Goal: Transaction & Acquisition: Purchase product/service

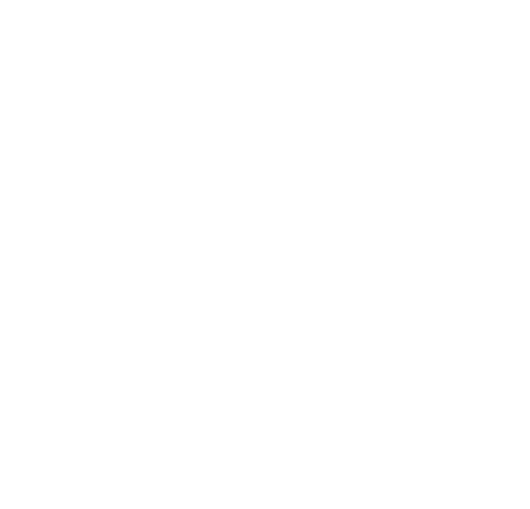
scroll to position [55, 0]
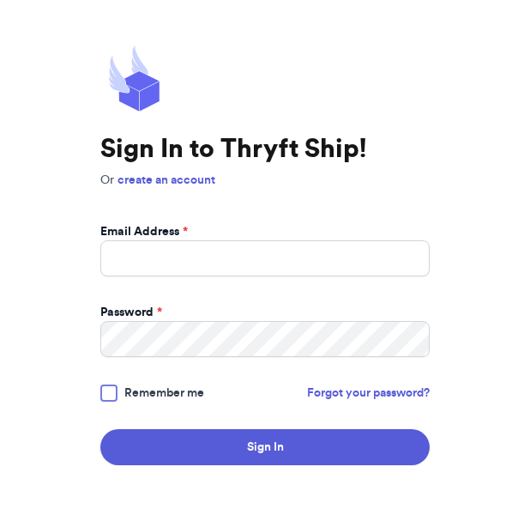
scroll to position [55, 0]
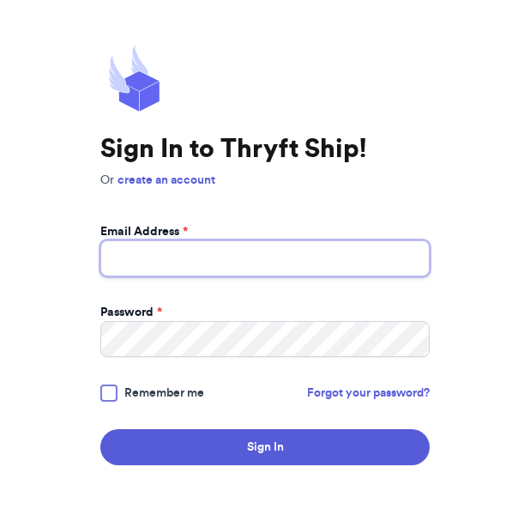
type input "[EMAIL_ADDRESS][PERSON_NAME][DOMAIN_NAME]"
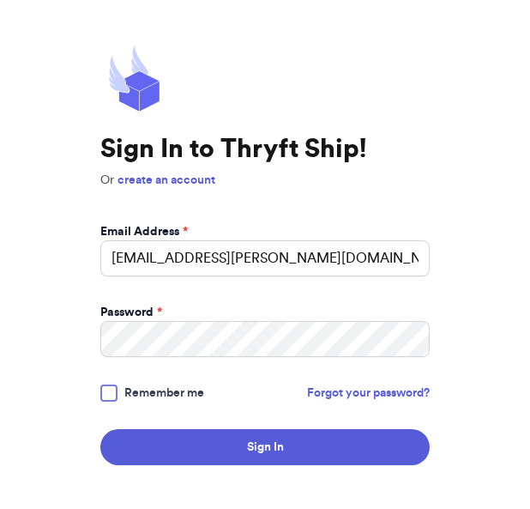
click at [265, 429] on button "Sign In" at bounding box center [265, 447] width 330 height 36
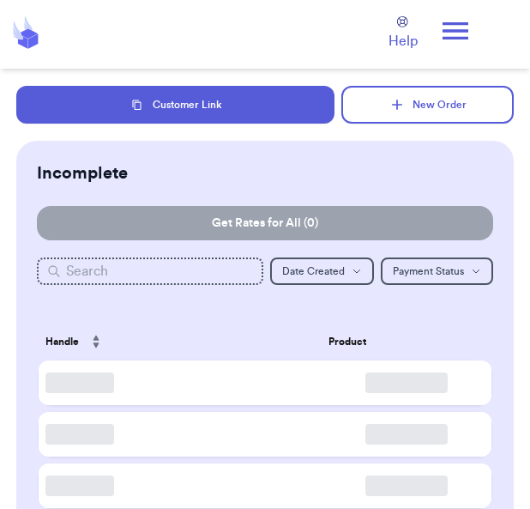
checkbox input "false"
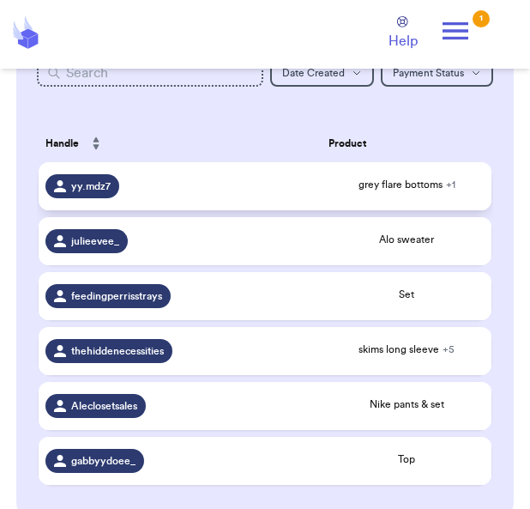
scroll to position [196, 0]
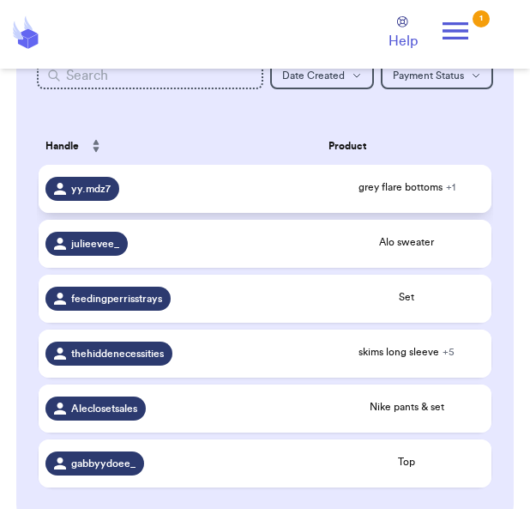
click at [77, 196] on span "yy.mdz7" at bounding box center [90, 189] width 39 height 14
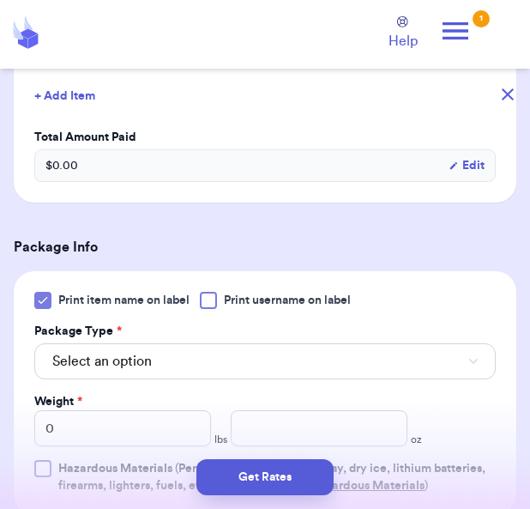
scroll to position [595, 0]
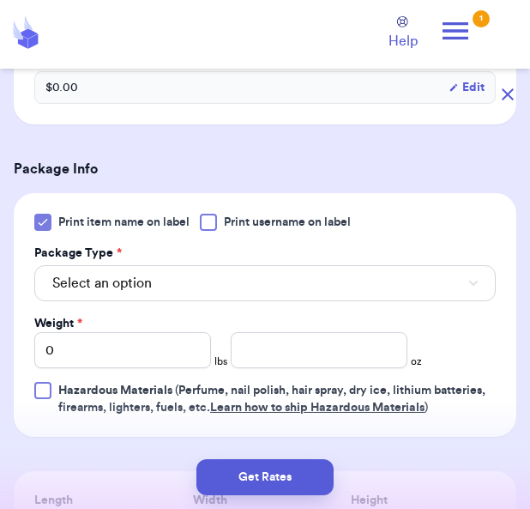
click at [326, 289] on button "Select an option" at bounding box center [265, 283] width 462 height 36
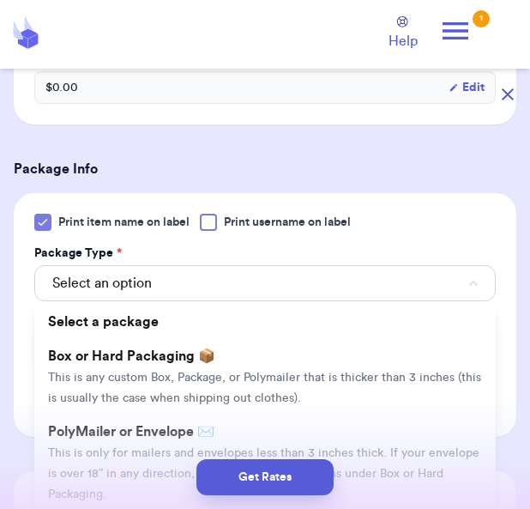
click at [313, 447] on span "This is only for mailers and envelopes less than 3 inches thick. If your envelo…" at bounding box center [264, 473] width 432 height 53
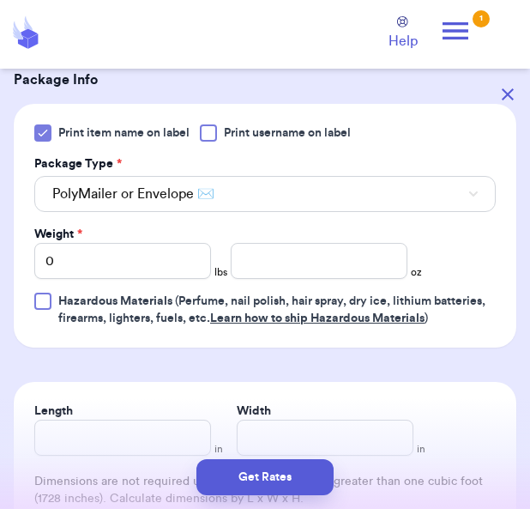
scroll to position [699, 0]
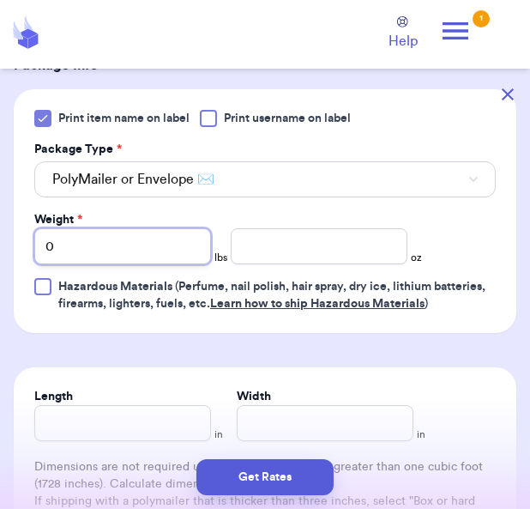
click at [131, 251] on input "0" at bounding box center [122, 246] width 177 height 36
type input "2"
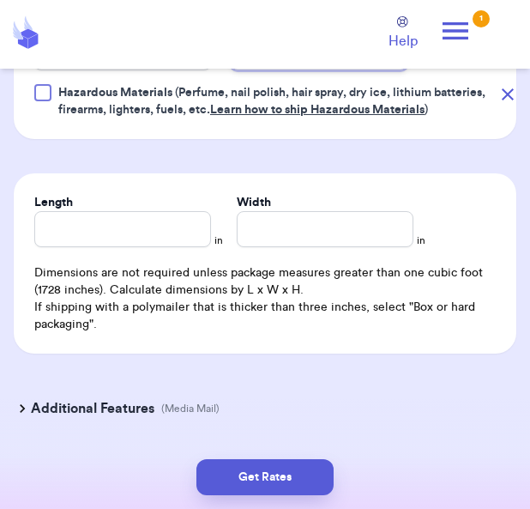
scroll to position [892, 0]
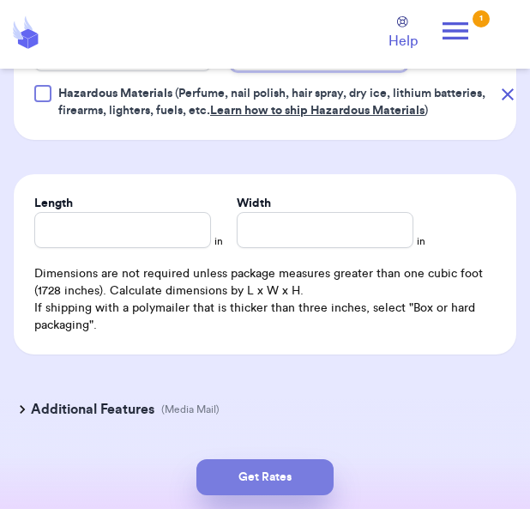
type input "12.3"
click at [251, 495] on button "Get Rates" at bounding box center [265, 477] width 137 height 36
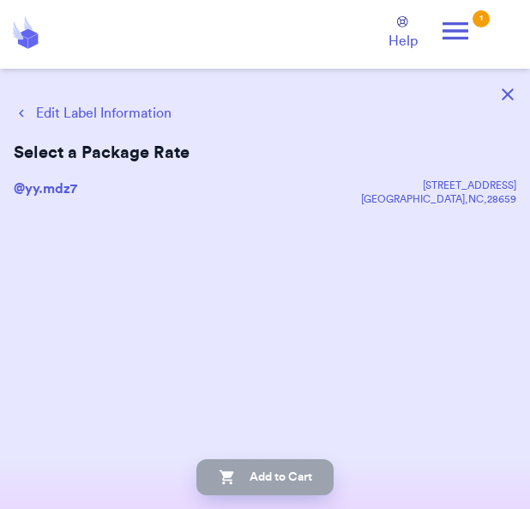
scroll to position [0, 0]
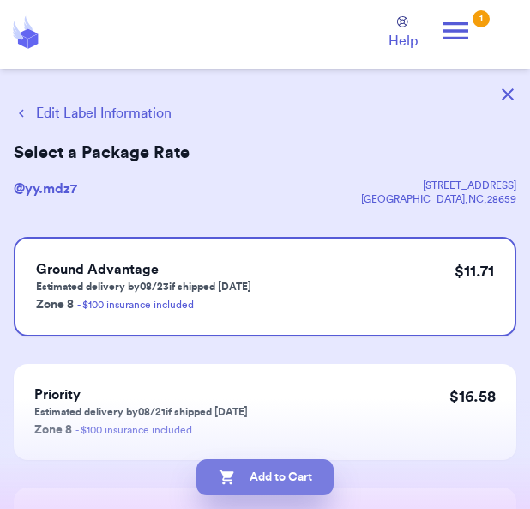
click at [274, 495] on button "Add to Cart" at bounding box center [265, 477] width 137 height 36
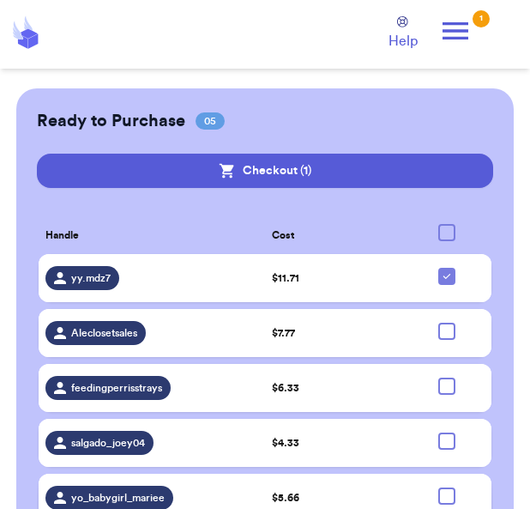
scroll to position [597, 0]
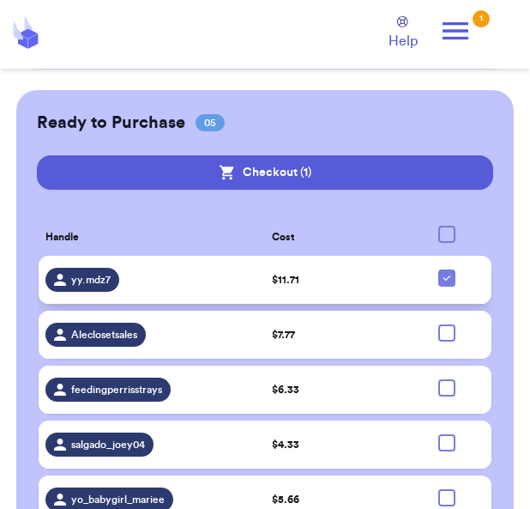
click at [94, 284] on span "yy.mdz7" at bounding box center [90, 280] width 39 height 14
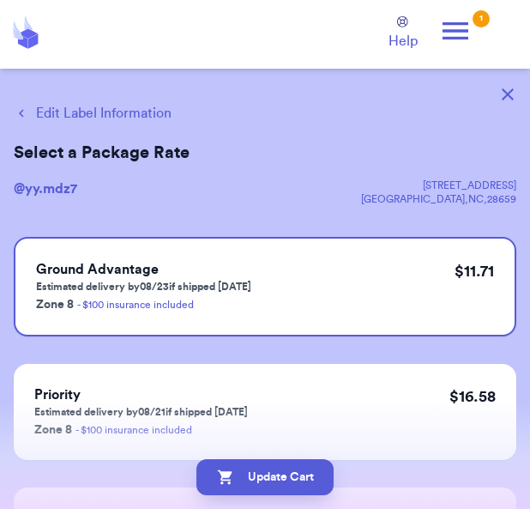
click at [518, 99] on button "button" at bounding box center [508, 95] width 38 height 38
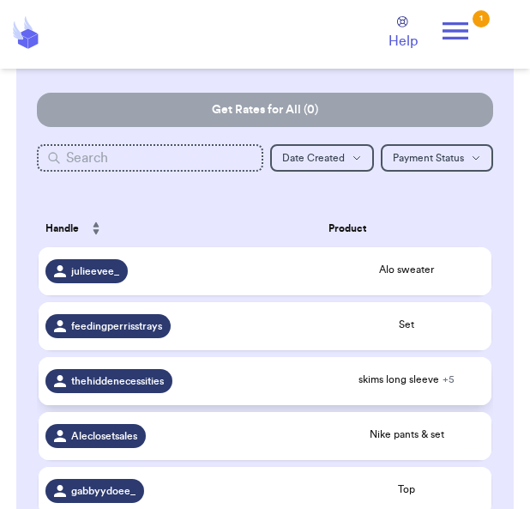
scroll to position [112, 0]
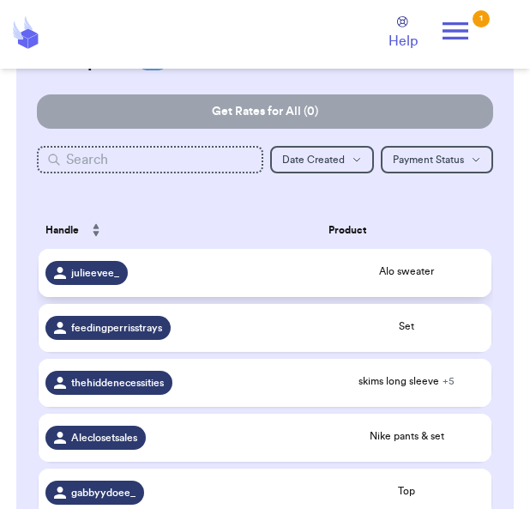
click at [425, 278] on span "Alo sweater" at bounding box center [407, 271] width 156 height 14
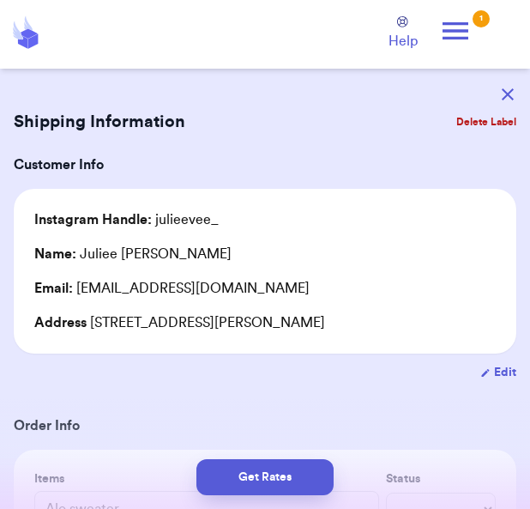
click at [506, 98] on icon "button" at bounding box center [508, 94] width 12 height 12
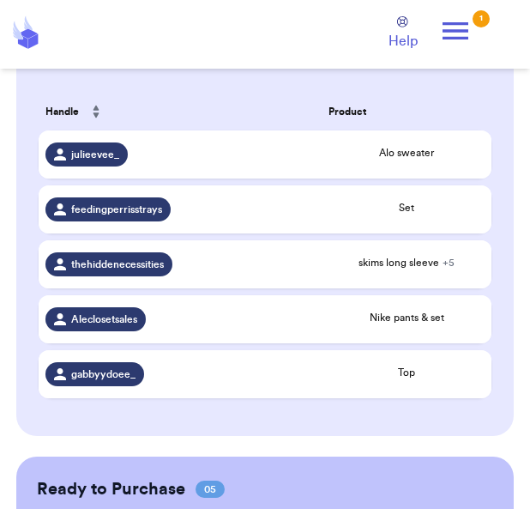
scroll to position [231, 0]
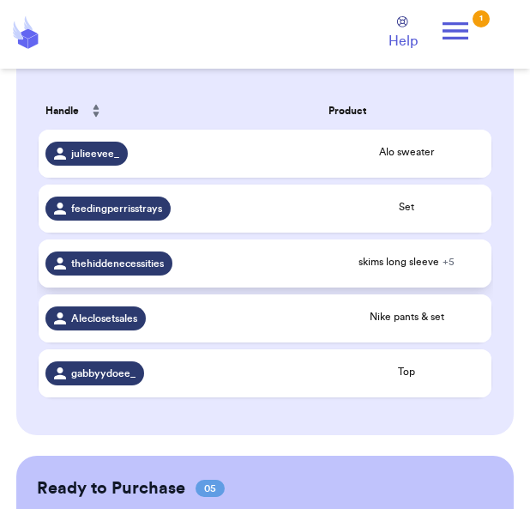
click at [153, 270] on span "thehiddenecessities" at bounding box center [117, 264] width 93 height 14
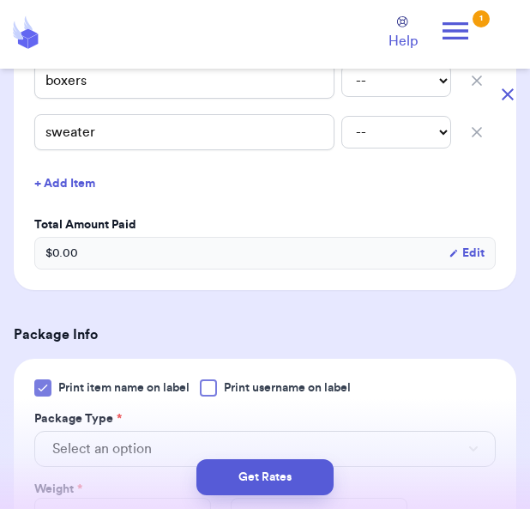
scroll to position [792, 0]
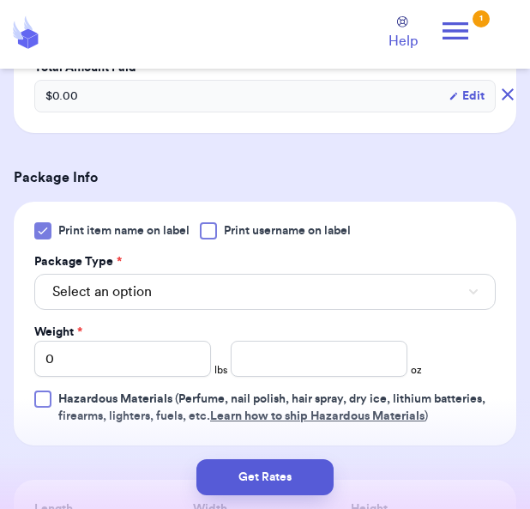
click at [289, 311] on div "Print item name on label Print username on label Package Type * Select an optio…" at bounding box center [265, 323] width 462 height 203
click at [301, 293] on button "Select an option" at bounding box center [265, 292] width 462 height 36
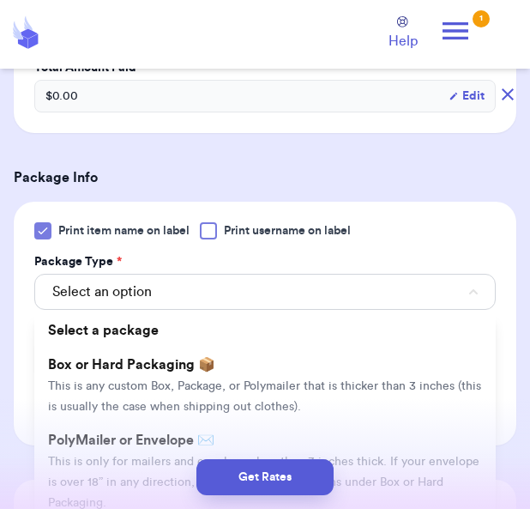
click at [286, 439] on li "PolyMailer or Envelope ✉️ This is only for mailers and envelopes less than 3 in…" at bounding box center [265, 471] width 462 height 96
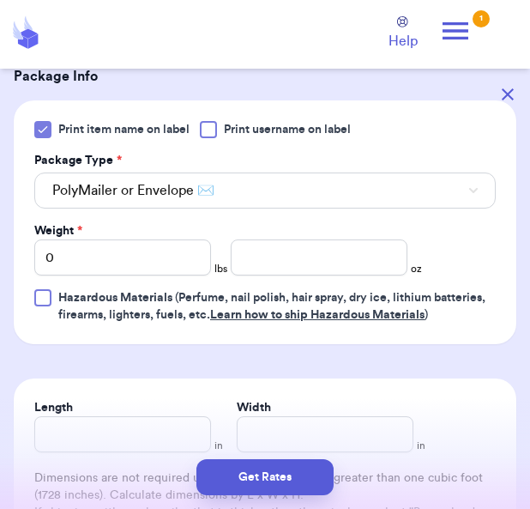
scroll to position [948, 0]
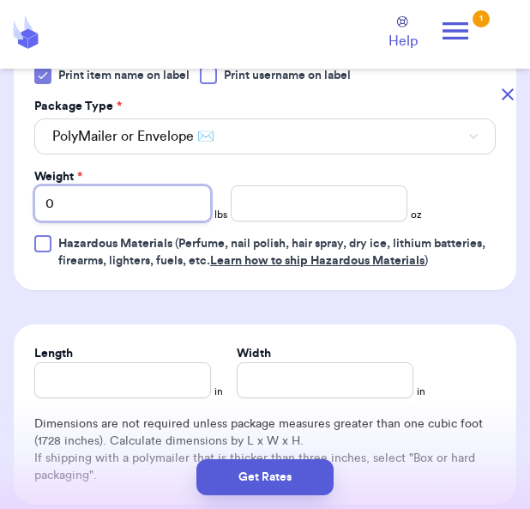
click at [174, 203] on input "0" at bounding box center [122, 203] width 177 height 36
type input "2"
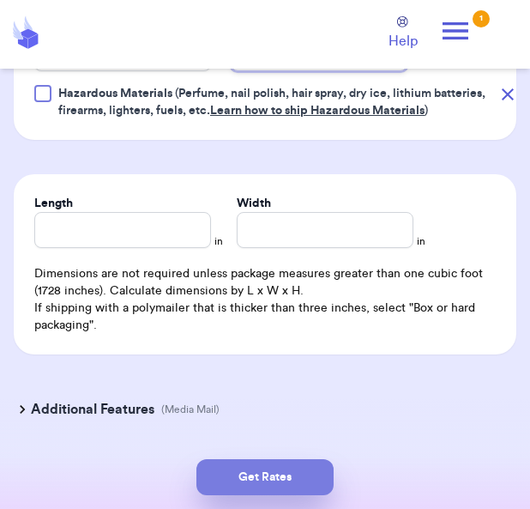
scroll to position [1098, 0]
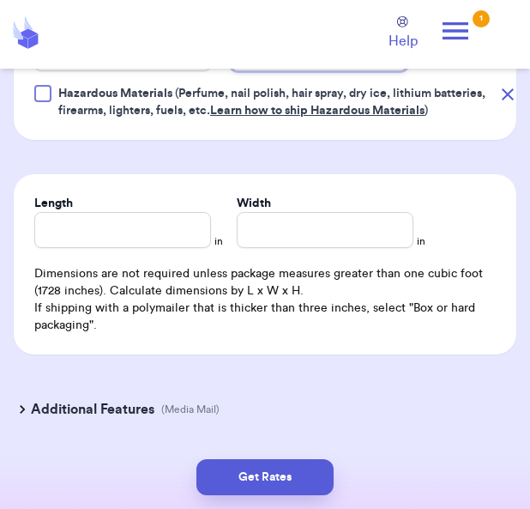
type input "3.5"
click at [267, 492] on div "Get Rates" at bounding box center [265, 477] width 530 height 64
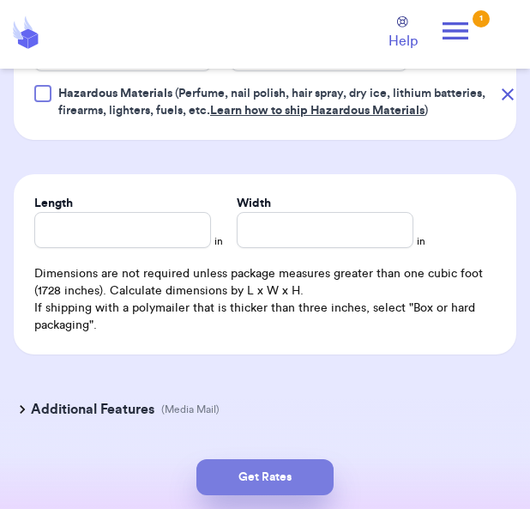
click at [268, 495] on button "Get Rates" at bounding box center [265, 477] width 137 height 36
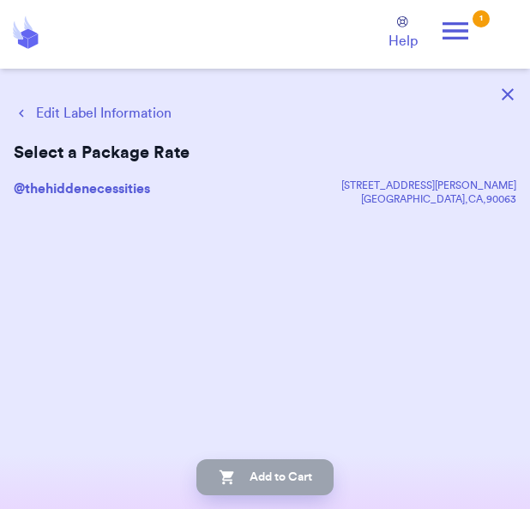
scroll to position [0, 0]
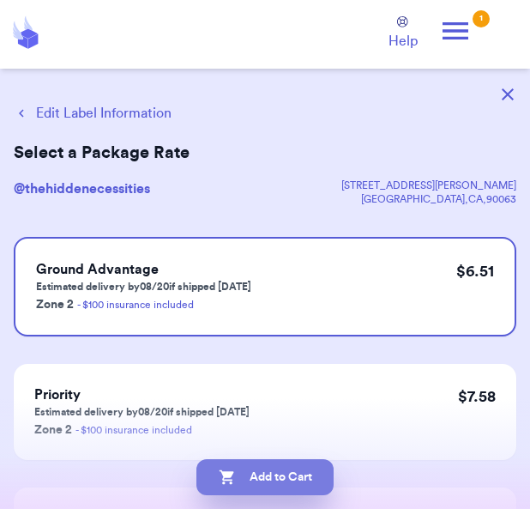
click at [265, 495] on button "Add to Cart" at bounding box center [265, 477] width 137 height 36
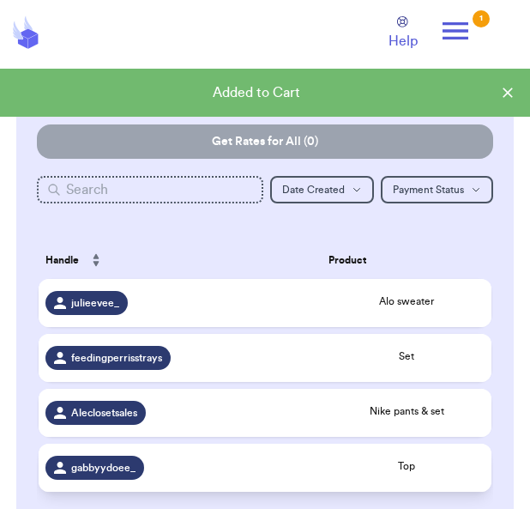
scroll to position [130, 0]
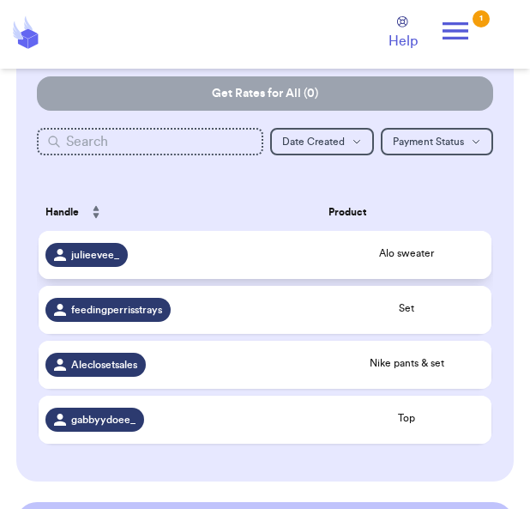
click at [375, 257] on span "Alo sweater" at bounding box center [407, 253] width 156 height 14
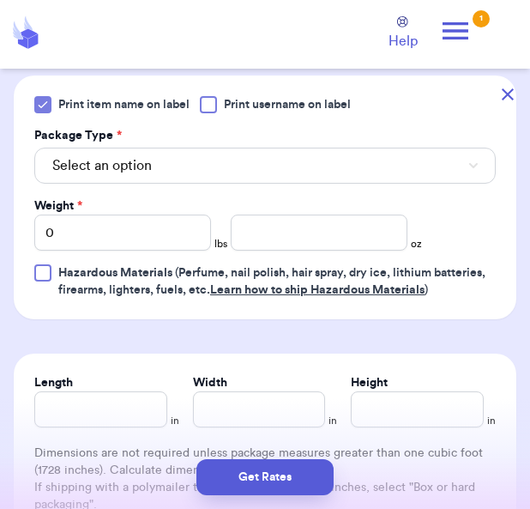
scroll to position [667, 0]
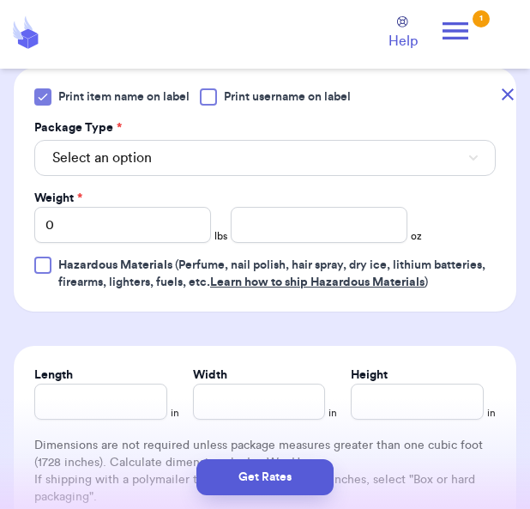
click at [220, 167] on button "Select an option" at bounding box center [265, 158] width 462 height 36
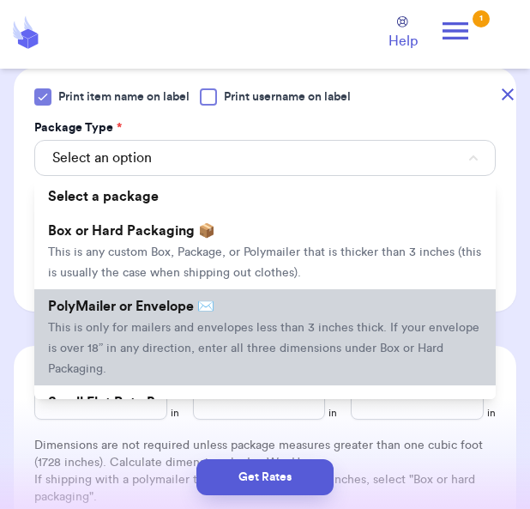
click at [241, 341] on span "This is only for mailers and envelopes less than 3 inches thick. If your envelo…" at bounding box center [264, 348] width 432 height 53
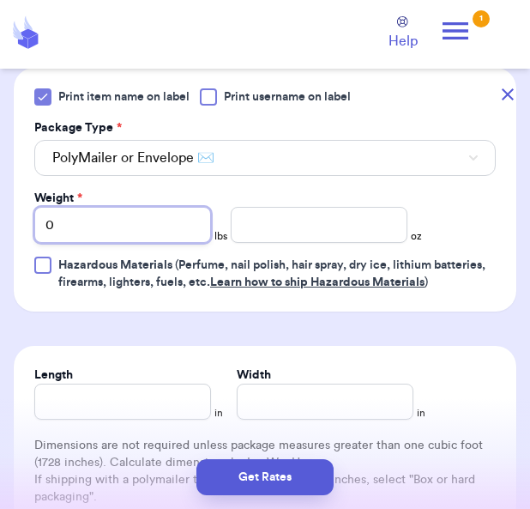
click at [160, 225] on input "0" at bounding box center [122, 225] width 177 height 36
type input "1"
click at [309, 202] on div "Weight * 1 lbs oz" at bounding box center [228, 216] width 388 height 53
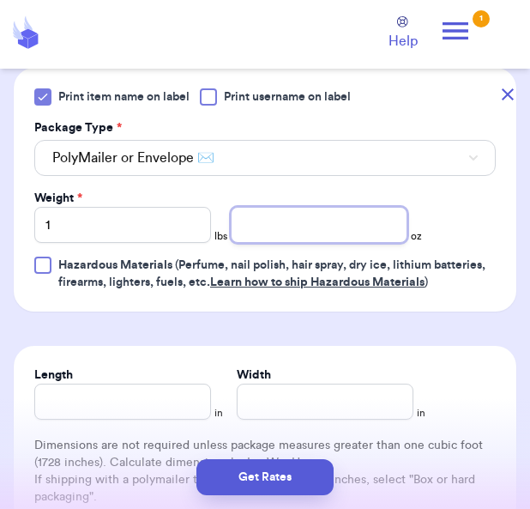
click at [290, 218] on input "number" at bounding box center [319, 225] width 177 height 36
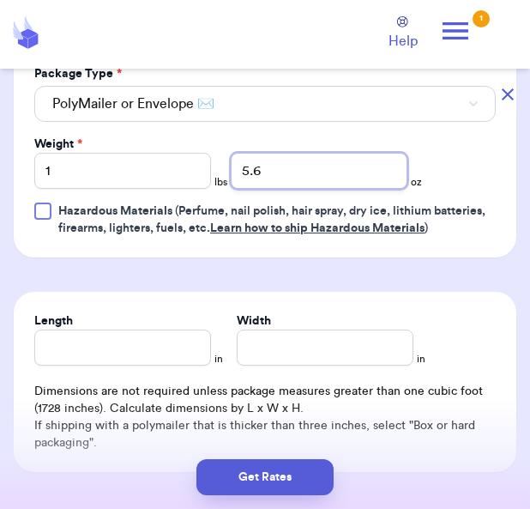
scroll to position [793, 0]
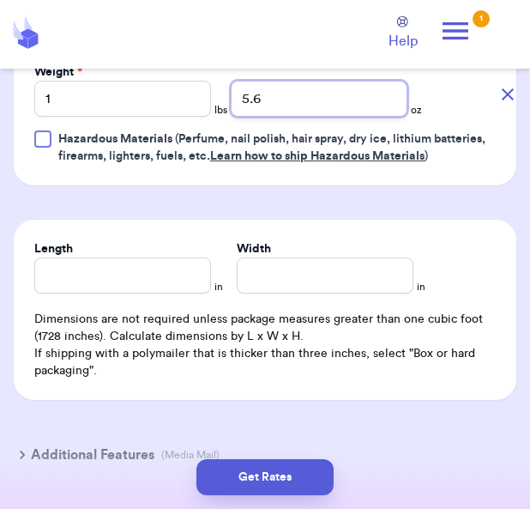
type input "5.6"
click at [294, 486] on div "Get Rates" at bounding box center [265, 477] width 530 height 64
click at [300, 495] on button "Get Rates" at bounding box center [265, 477] width 137 height 36
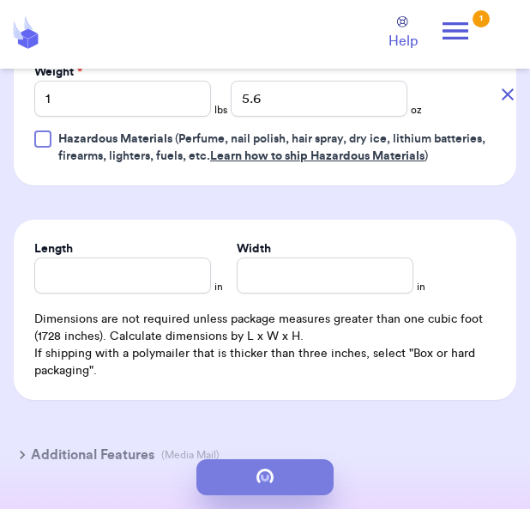
scroll to position [0, 0]
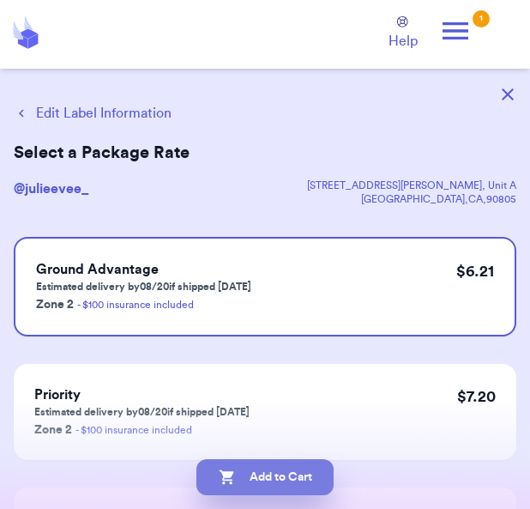
click at [297, 495] on button "Add to Cart" at bounding box center [265, 477] width 137 height 36
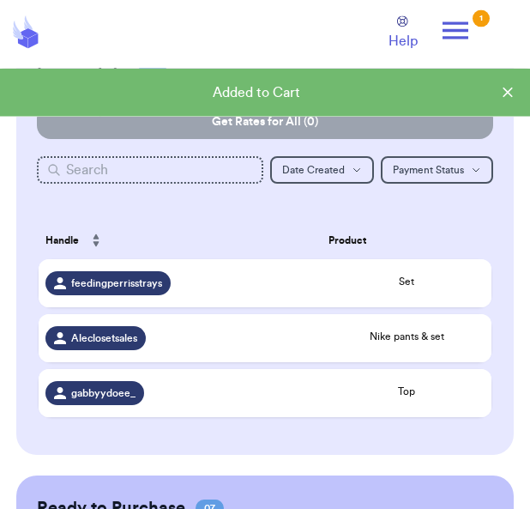
scroll to position [118, 0]
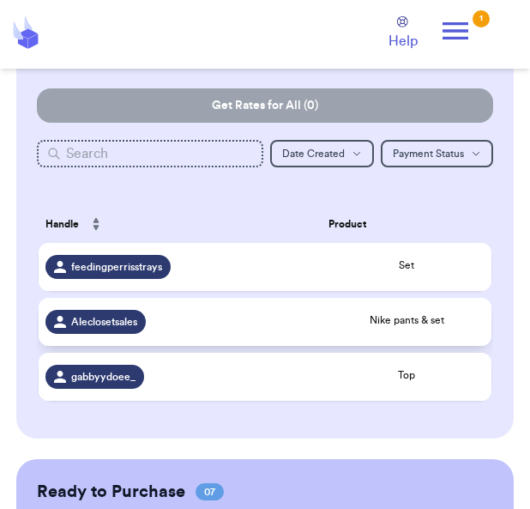
click at [88, 312] on td "Aleclosetsales" at bounding box center [181, 322] width 284 height 48
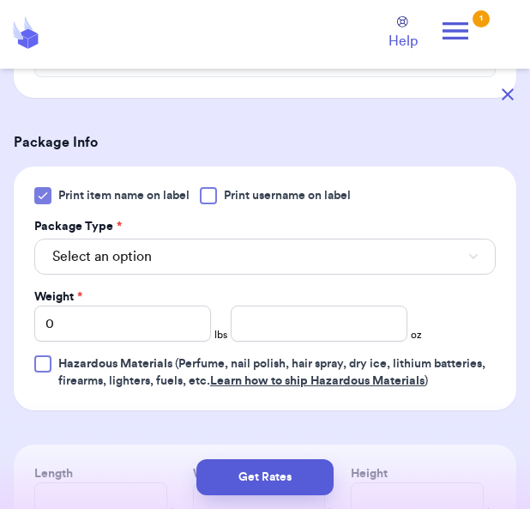
scroll to position [610, 0]
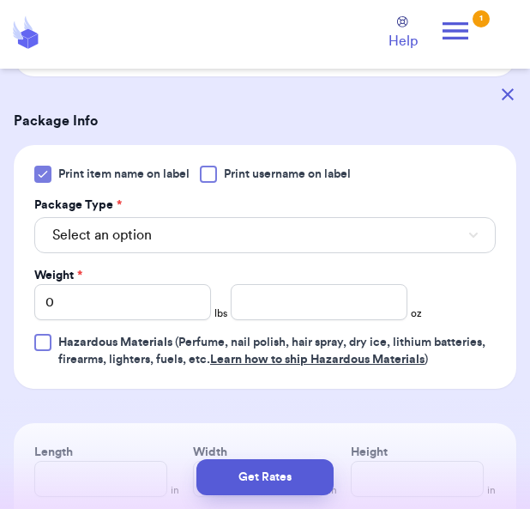
click at [110, 225] on span "Select an option" at bounding box center [102, 235] width 100 height 21
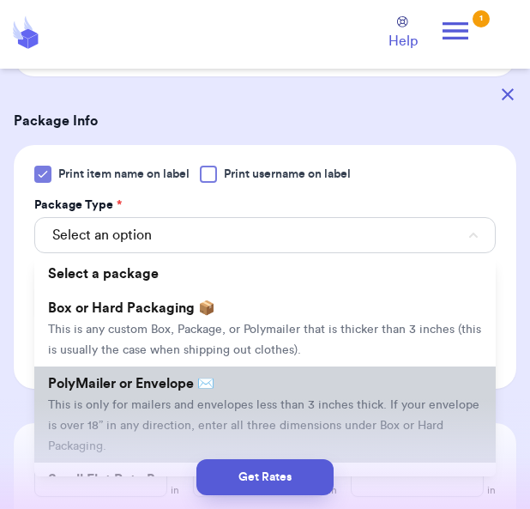
click at [108, 392] on li "PolyMailer or Envelope ✉️ This is only for mailers and envelopes less than 3 in…" at bounding box center [265, 414] width 462 height 96
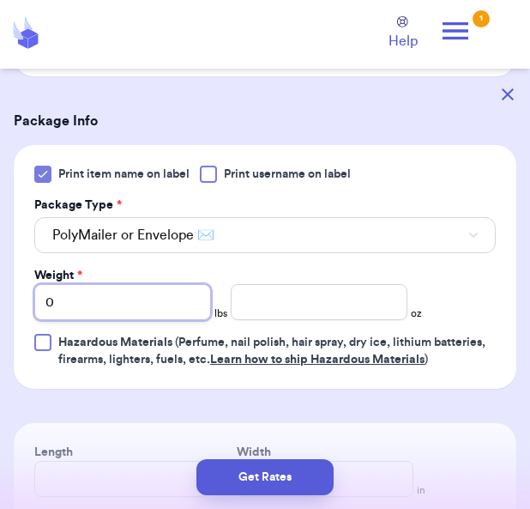
click at [121, 284] on input "0" at bounding box center [122, 302] width 177 height 36
type input "2"
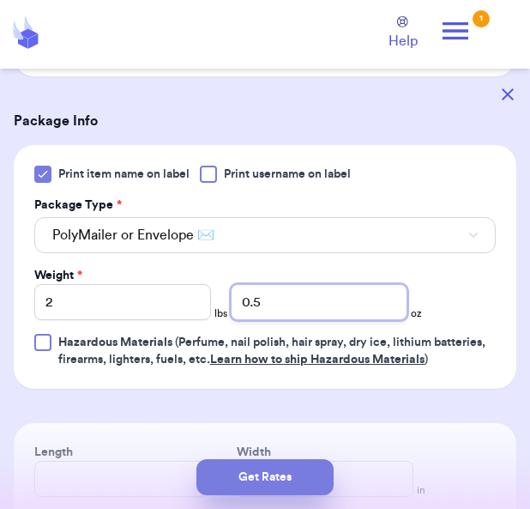
type input "0.5"
click at [252, 494] on button "Get Rates" at bounding box center [265, 477] width 137 height 36
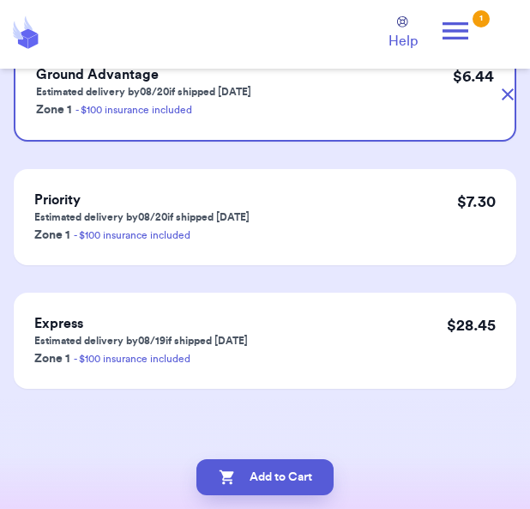
scroll to position [0, 0]
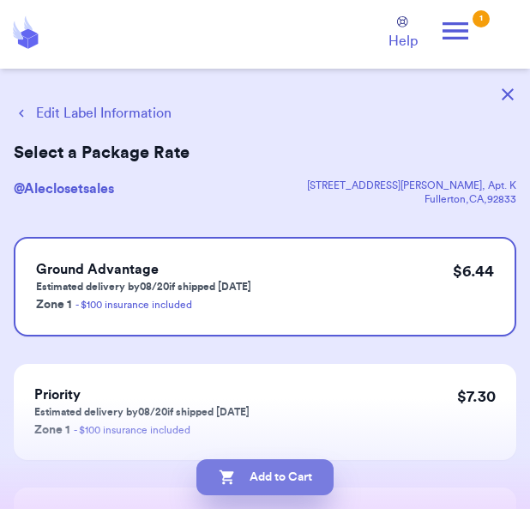
click at [296, 495] on button "Add to Cart" at bounding box center [265, 477] width 137 height 36
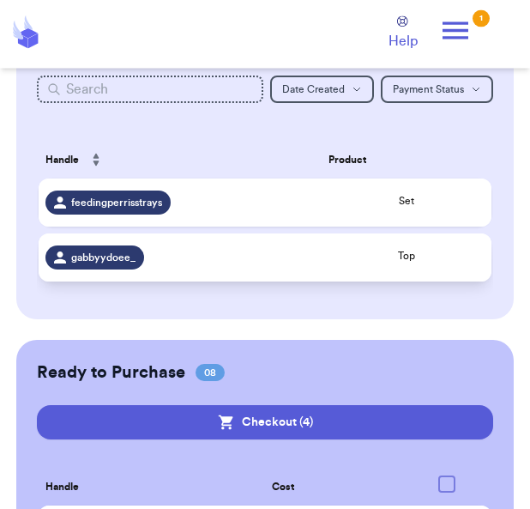
scroll to position [182, 0]
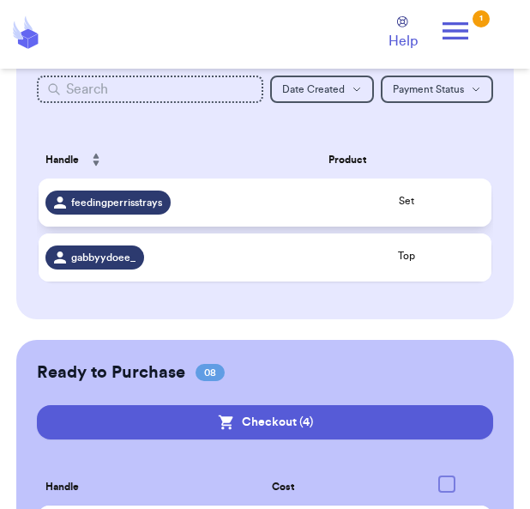
click at [228, 199] on td "feedingperrisstrays" at bounding box center [181, 203] width 284 height 48
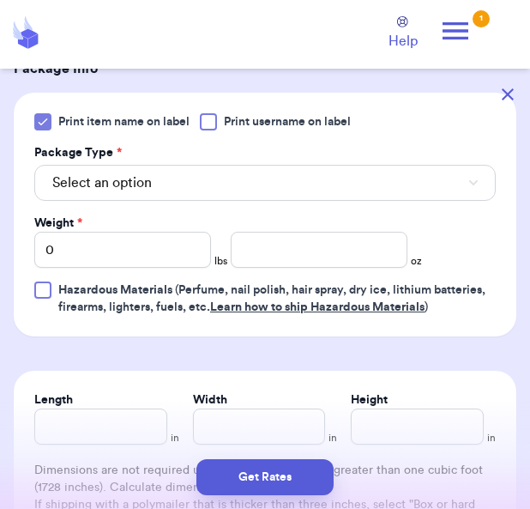
scroll to position [643, 0]
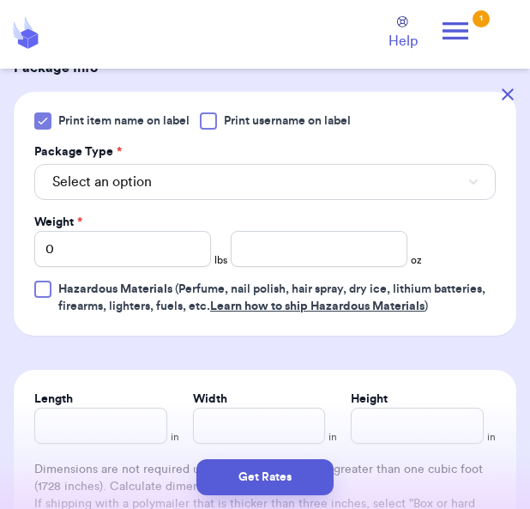
click at [89, 189] on span "Select an option" at bounding box center [102, 182] width 100 height 21
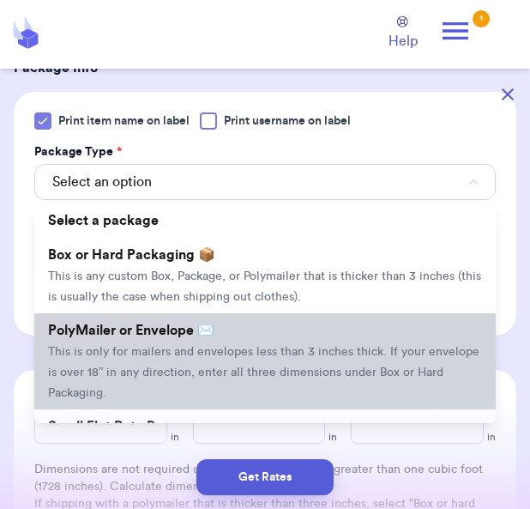
click at [83, 351] on span "This is only for mailers and envelopes less than 3 inches thick. If your envelo…" at bounding box center [264, 372] width 432 height 53
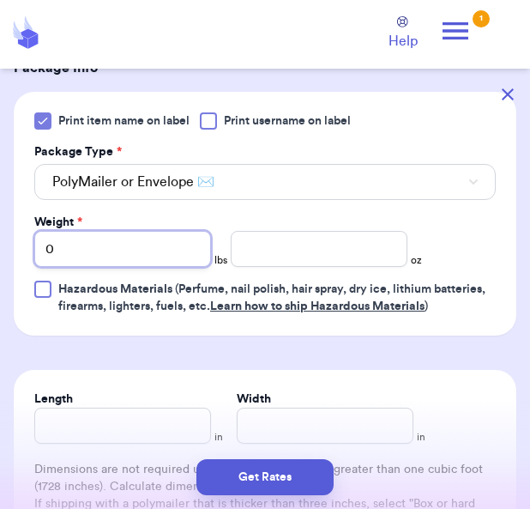
click at [88, 257] on input "0" at bounding box center [122, 249] width 177 height 36
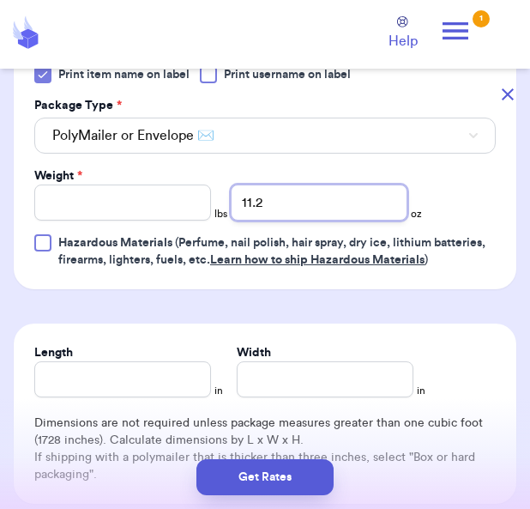
scroll to position [790, 0]
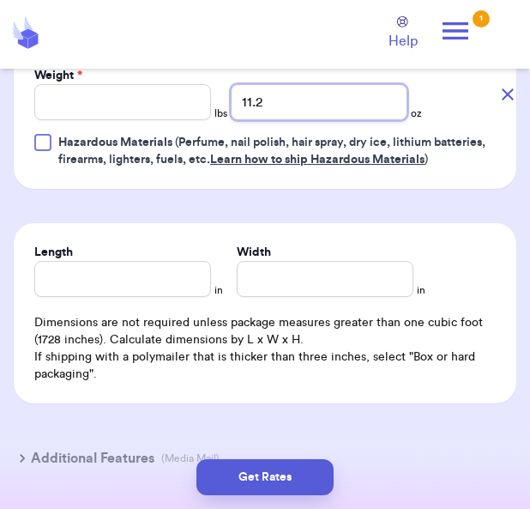
type input "11.2"
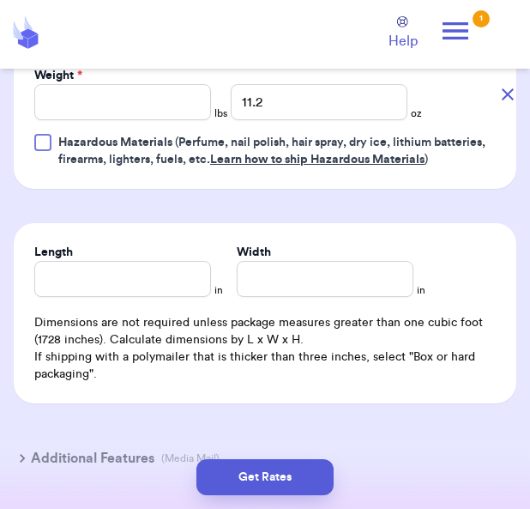
click at [237, 477] on div "Additional Features (Media Mail)" at bounding box center [254, 458] width 503 height 41
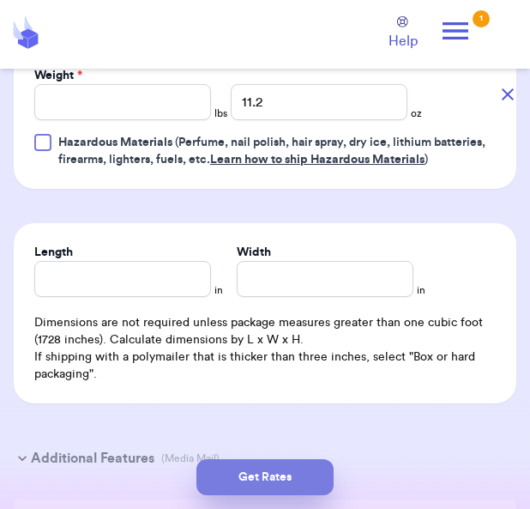
click at [242, 495] on button "Get Rates" at bounding box center [265, 477] width 137 height 36
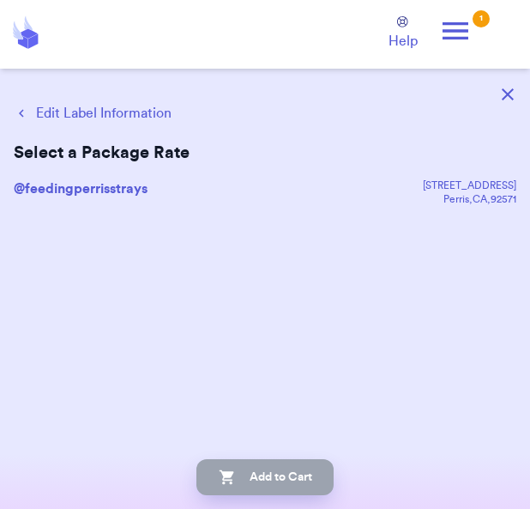
scroll to position [0, 0]
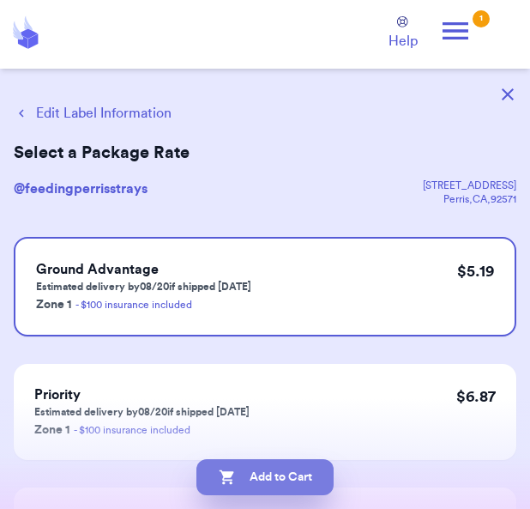
click at [262, 495] on button "Add to Cart" at bounding box center [265, 477] width 137 height 36
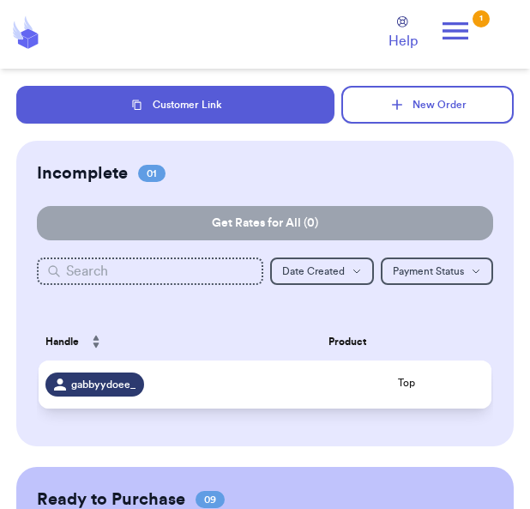
click at [449, 393] on div "Top" at bounding box center [407, 384] width 156 height 17
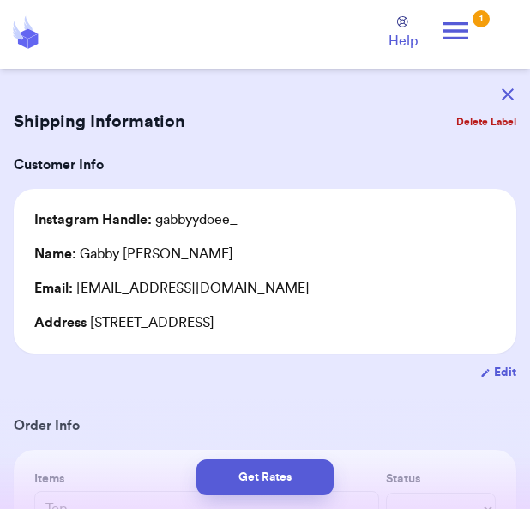
click at [472, 124] on button "Delete Label" at bounding box center [487, 122] width 74 height 38
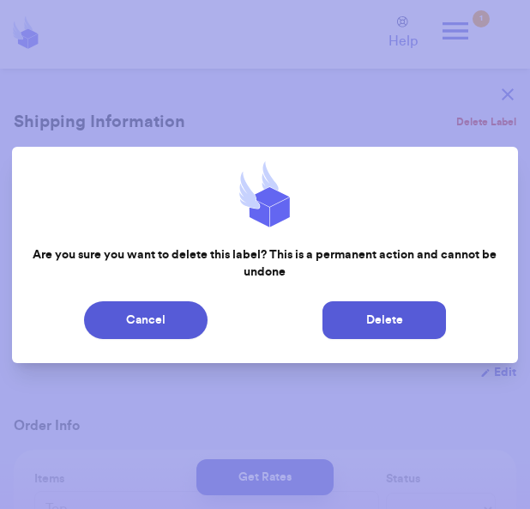
click at [399, 339] on button "Delete" at bounding box center [385, 320] width 124 height 38
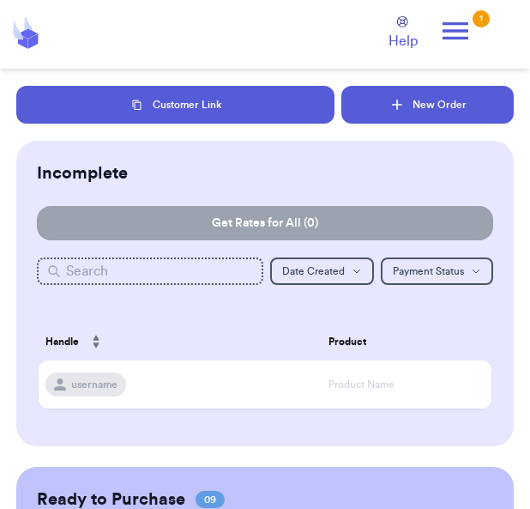
click at [406, 110] on icon "button" at bounding box center [397, 104] width 17 height 17
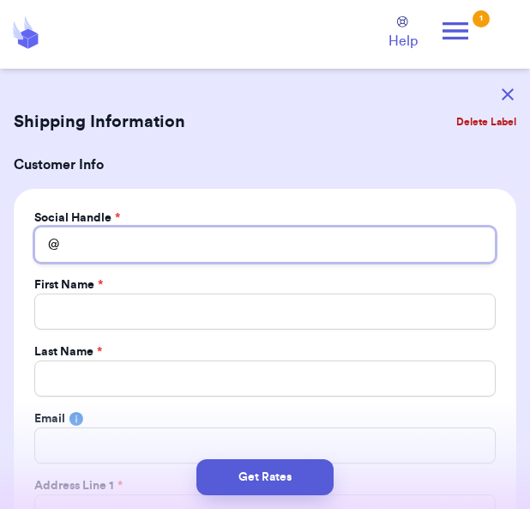
click at [220, 257] on input "Total Amount Paid" at bounding box center [265, 245] width 462 height 36
type input "E"
type input "Ed"
type input "Edn"
type input "[PERSON_NAME]"
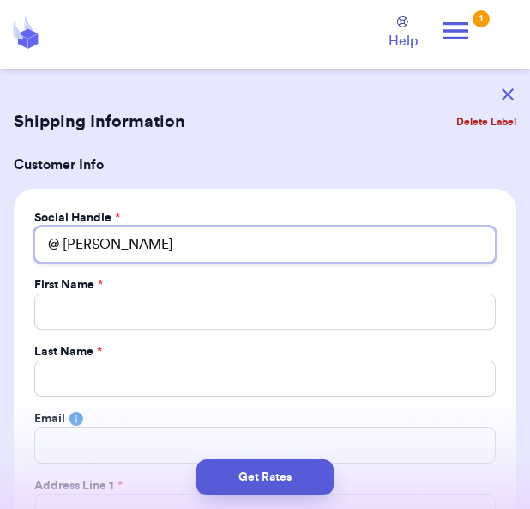
type input "[PERSON_NAME]"
type input "Ednag"
type input "Ednaga"
type input "[GEOGRAPHIC_DATA]"
type input "Ednagarc"
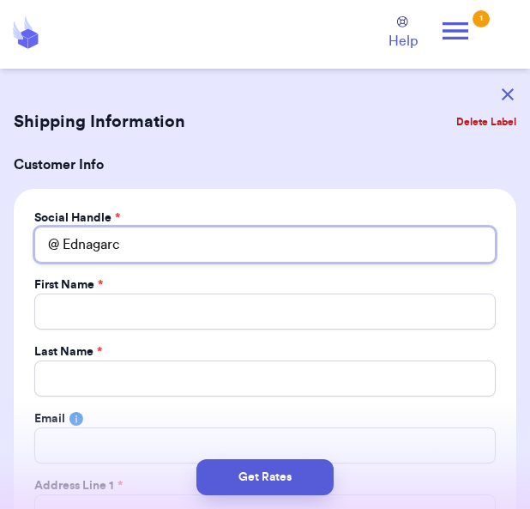
type input "Ednagarci"
type input "Ednagarcia"
type input "Ednagarci"
type input "Ednagarc"
type input "[GEOGRAPHIC_DATA]"
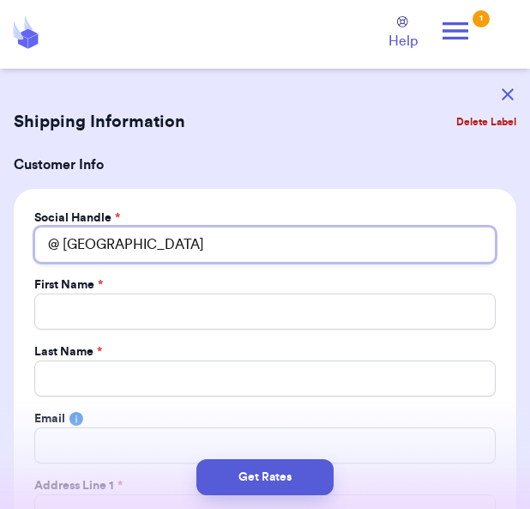
type input "Ednaga"
type input "Ednag"
type input "[PERSON_NAME]"
type input "Edn"
type input "[PERSON_NAME]"
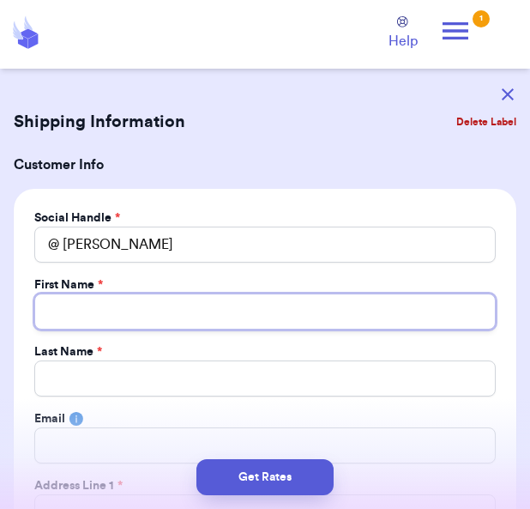
click at [175, 312] on input "Total Amount Paid" at bounding box center [265, 312] width 462 height 36
type input "e"
type input "ed"
type input "edn"
type input "[PERSON_NAME]"
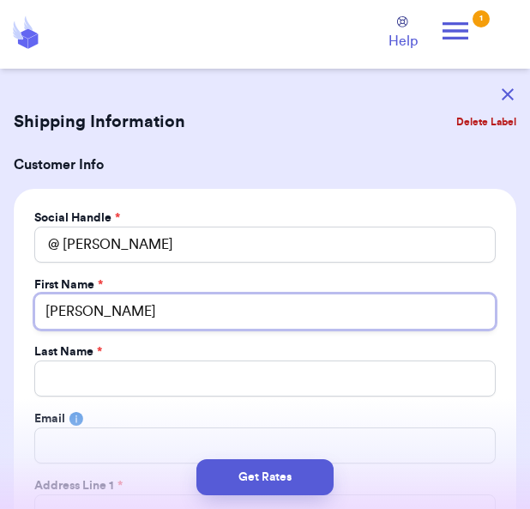
type input "[PERSON_NAME]"
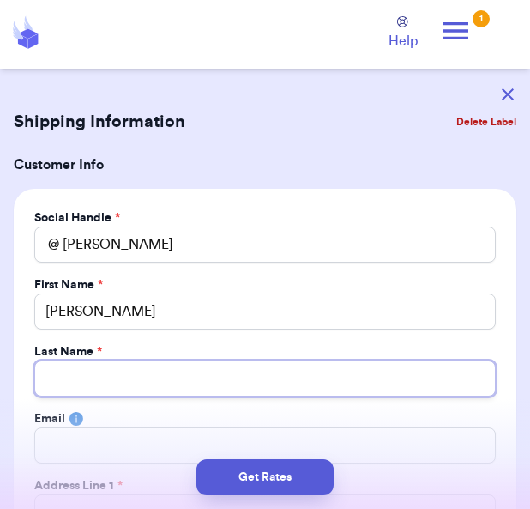
click at [157, 372] on input "Total Amount Paid" at bounding box center [265, 378] width 462 height 36
type input "g"
type input "ga"
type input "gar"
type input "garc"
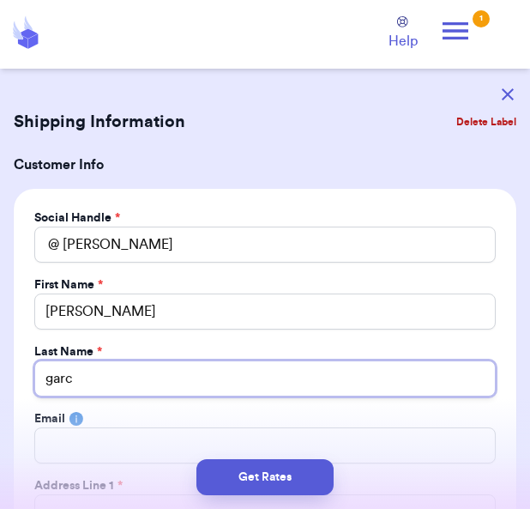
type input "garci"
type input "[PERSON_NAME]"
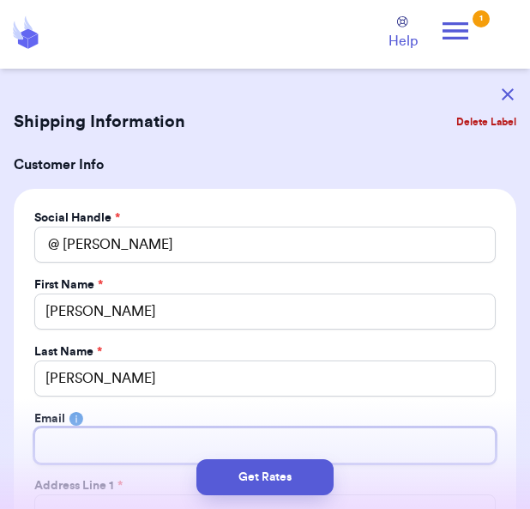
scroll to position [56, 0]
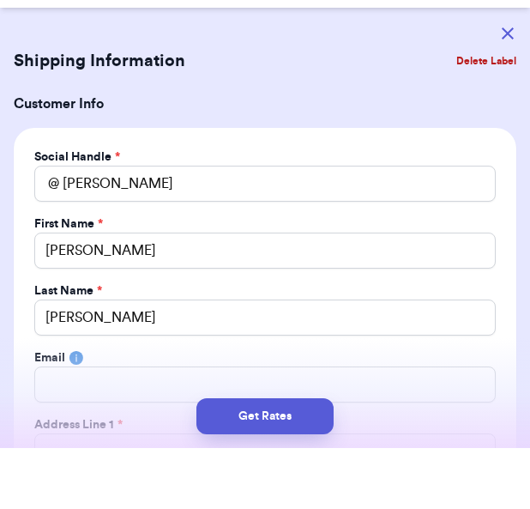
click at [489, 103] on button "Delete Label" at bounding box center [487, 122] width 74 height 38
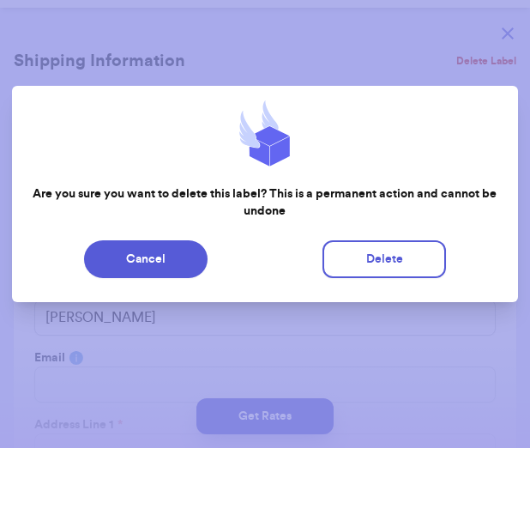
scroll to position [55, 0]
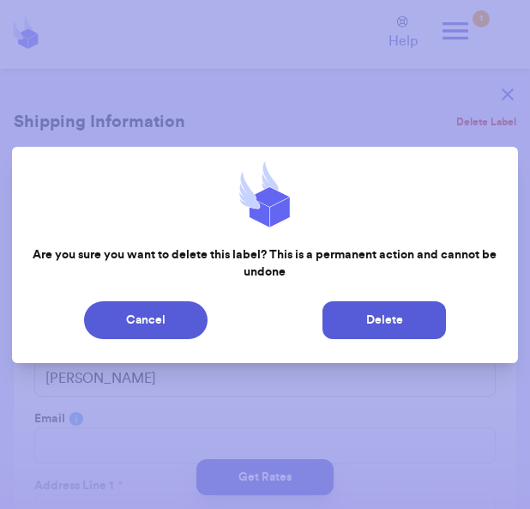
click at [393, 329] on button "Delete" at bounding box center [385, 320] width 124 height 38
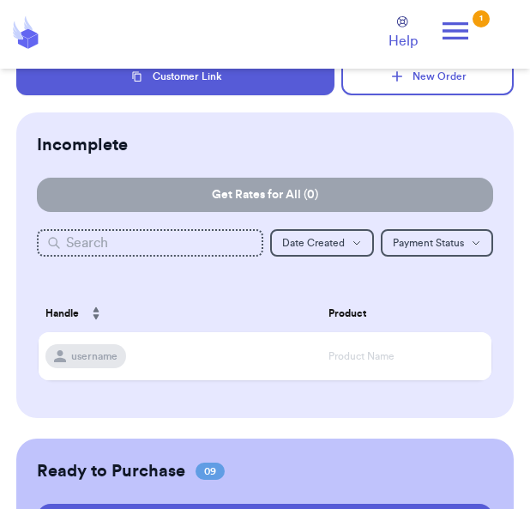
scroll to position [0, 0]
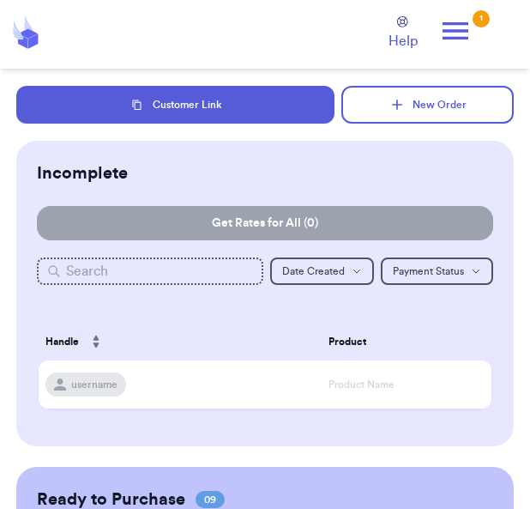
click at [459, 39] on icon at bounding box center [456, 31] width 34 height 34
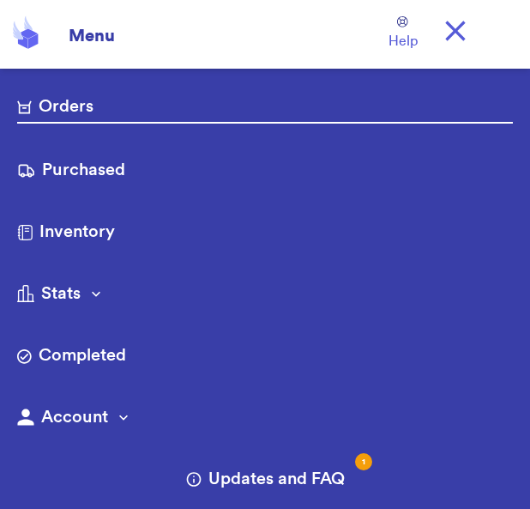
click at [450, 37] on icon at bounding box center [455, 31] width 20 height 20
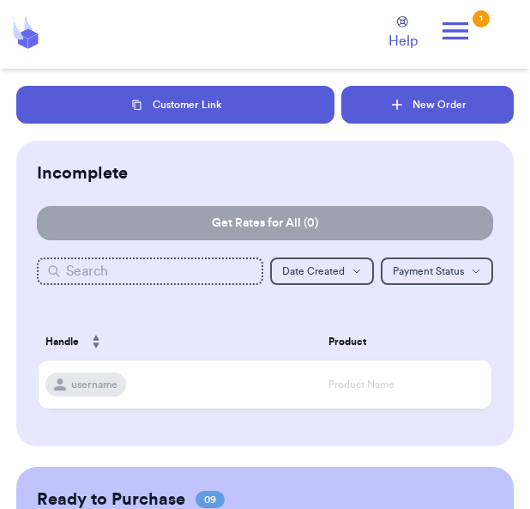
click at [376, 119] on button "New Order" at bounding box center [428, 105] width 173 height 38
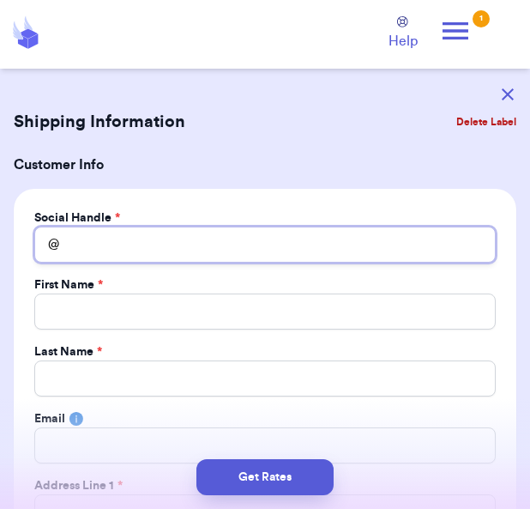
click at [219, 237] on input "Total Amount Paid" at bounding box center [265, 245] width 462 height 36
type input "G"
type input "Ga"
type input "Gab"
type input "Gabb"
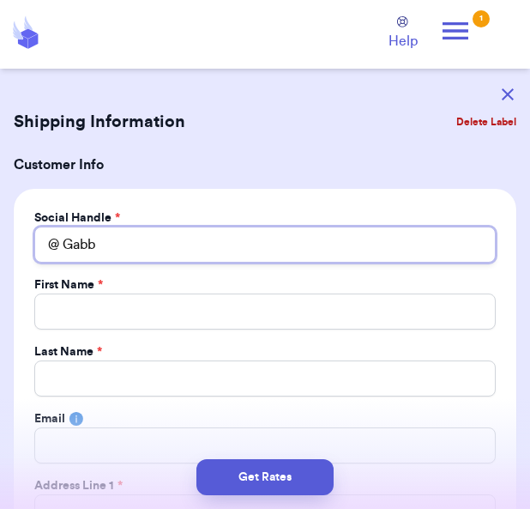
type input "Gabby"
type input "Gabbyy"
type input "Gabbyys"
type input "Gabbyysc"
type input "Gabbyyscl"
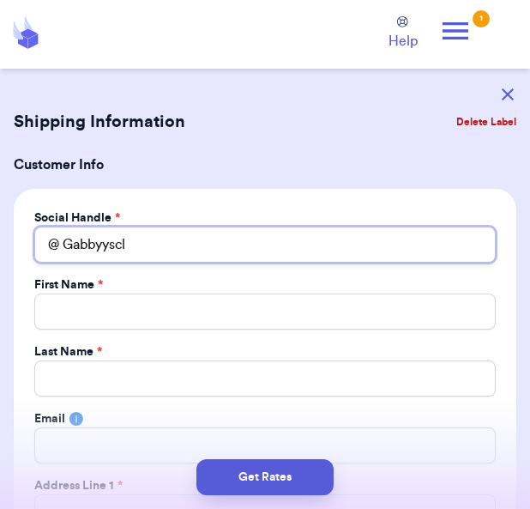
type input "Gabbyysclo"
type input "Gabbyysclos"
type input "Gabbyysclose"
type input "Gabbyyscloset"
type input "Gabbyysclosett"
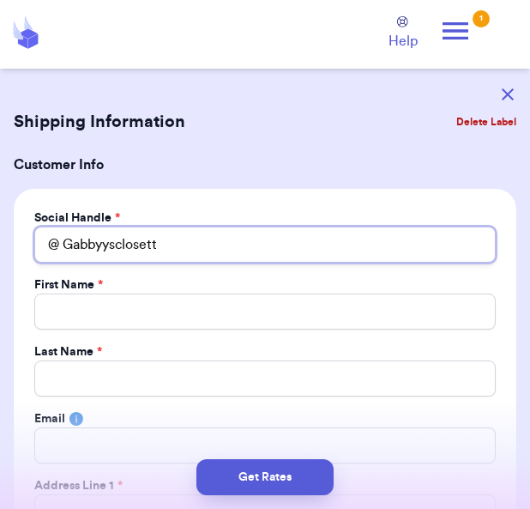
type input "Gabbyysclosett"
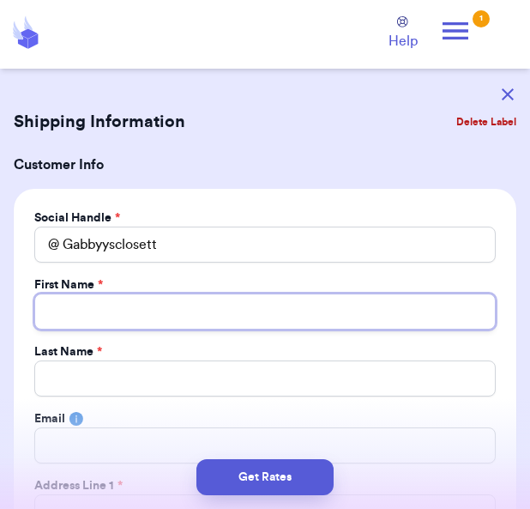
click at [123, 308] on input "Total Amount Paid" at bounding box center [265, 312] width 462 height 36
type input "g"
type input "ga"
type input "gab"
type input "gabb"
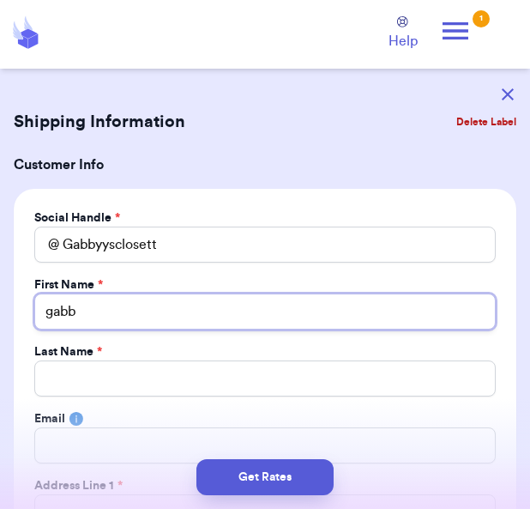
type input "gabbb"
type input "gabbby"
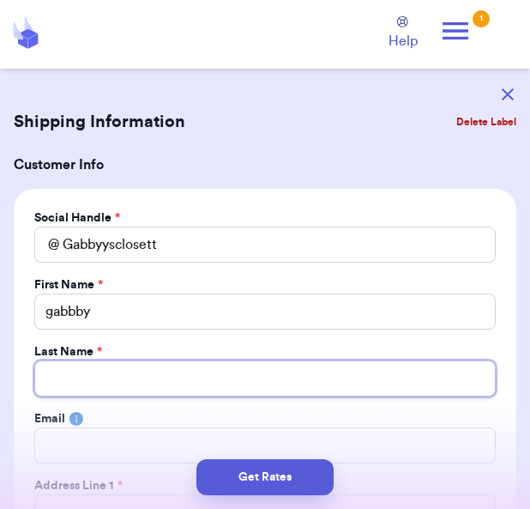
click at [75, 387] on input "Total Amount Paid" at bounding box center [265, 378] width 462 height 36
type input "c"
type input "ce"
type input "cen"
type input "cend"
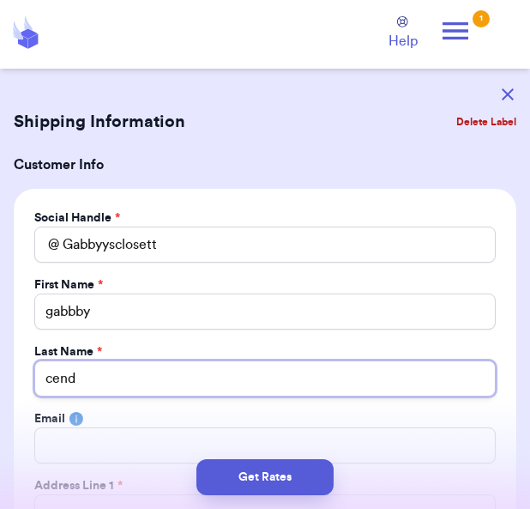
type input "cende"
type input "cendej"
type input "cendeja"
type input "[PERSON_NAME]"
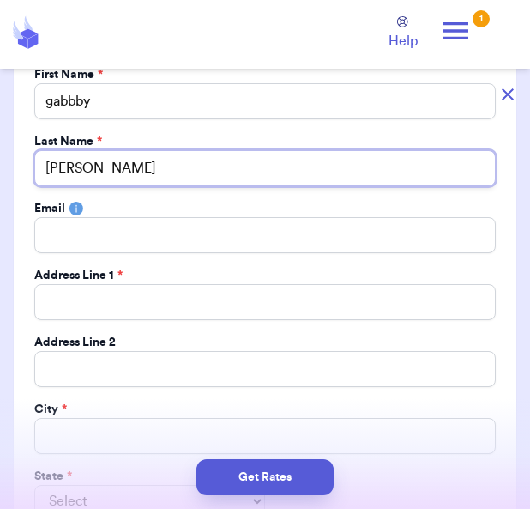
scroll to position [211, 0]
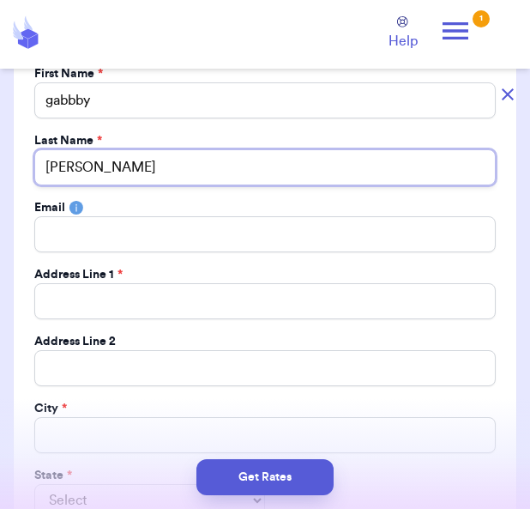
type input "[PERSON_NAME]"
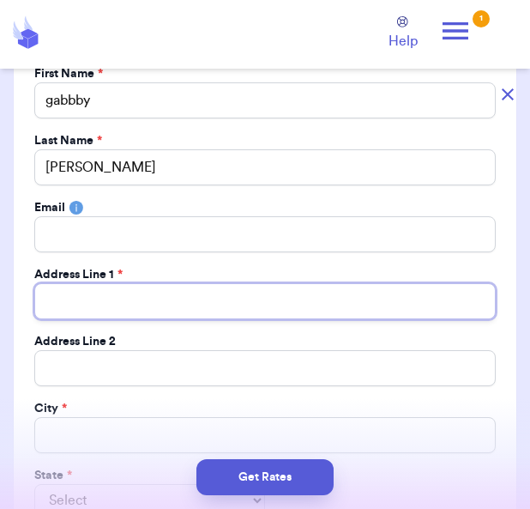
click at [100, 313] on input "Total Amount Paid" at bounding box center [265, 301] width 462 height 36
click at [68, 306] on input "Total Amount Paid" at bounding box center [265, 301] width 462 height 36
paste input "[STREET_ADDRESS]"
type input "[STREET_ADDRESS]"
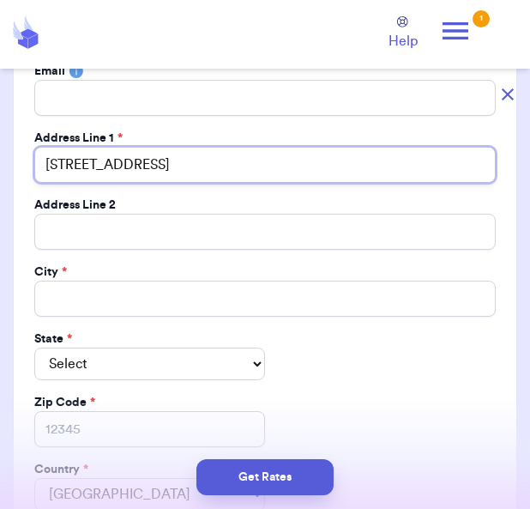
scroll to position [351, 0]
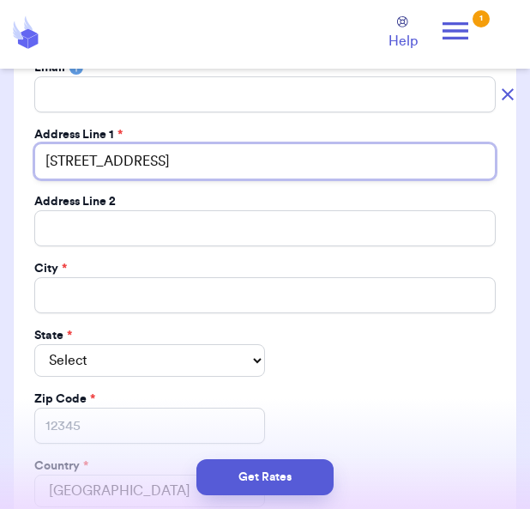
type input "[STREET_ADDRESS]"
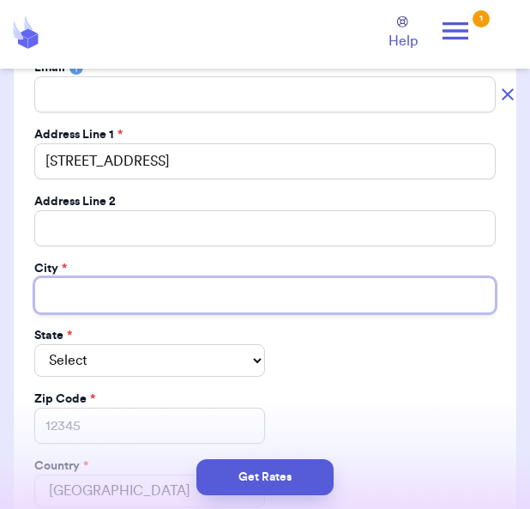
click at [113, 294] on input "Total Amount Paid" at bounding box center [265, 295] width 462 height 36
type input "P"
type input "Pa"
type input "Par"
type input "Parl"
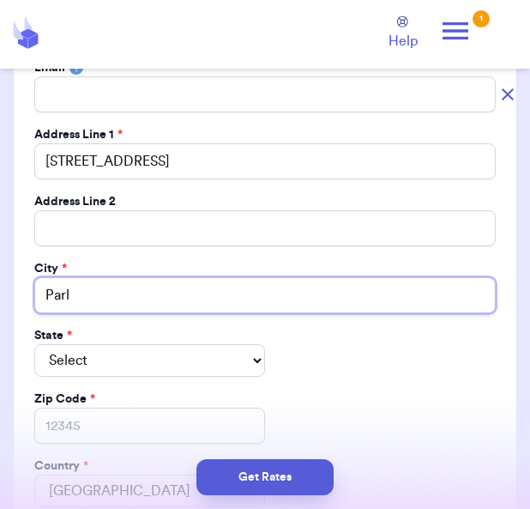
type input "Parli"
type input "Parlie"
type input "[PERSON_NAME]"
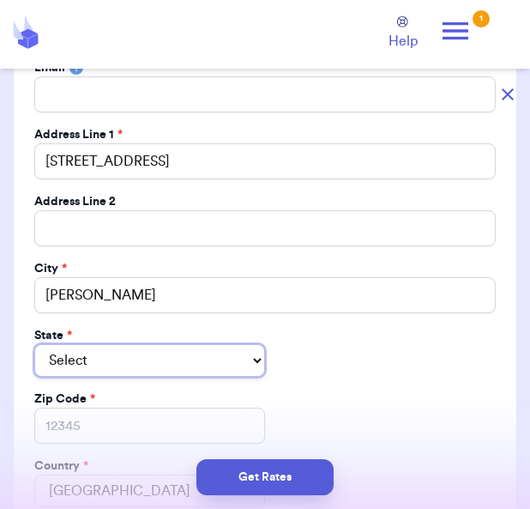
select select "AR"
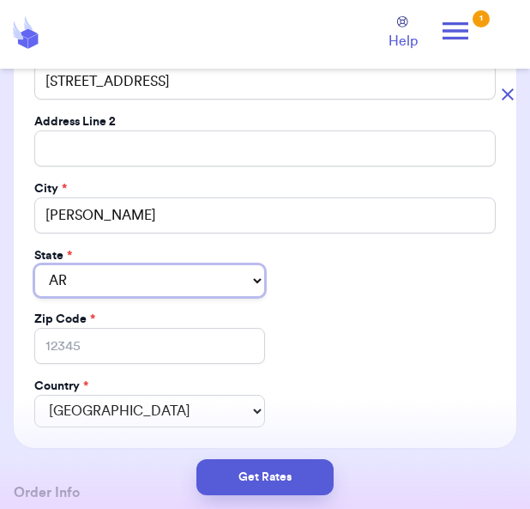
scroll to position [430, 0]
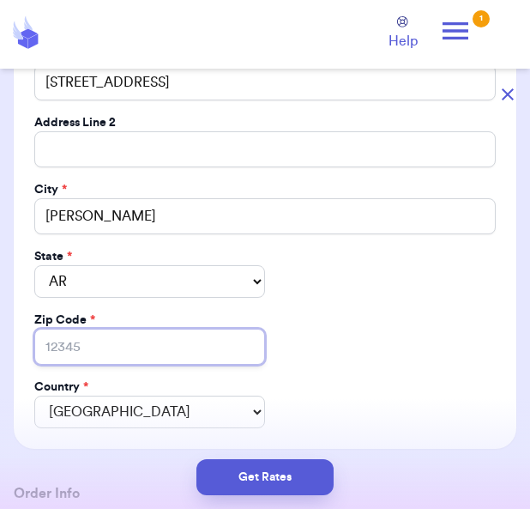
click at [99, 346] on input "Zip Code *" at bounding box center [149, 347] width 231 height 36
type input "9"
type input "93"
type input "936"
type input "9364"
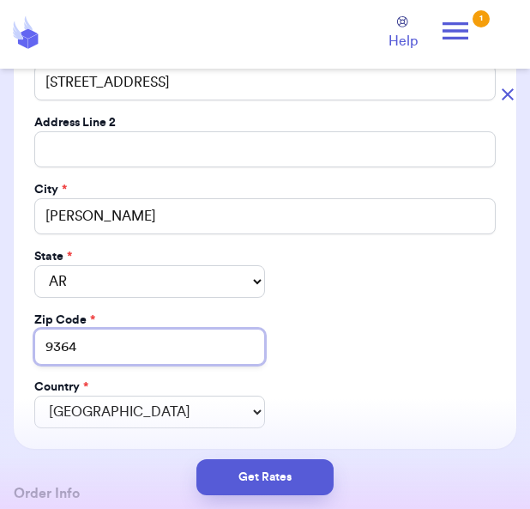
type input "93648"
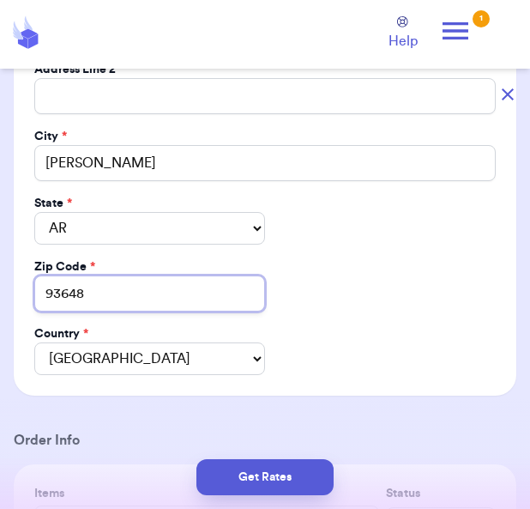
scroll to position [484, 0]
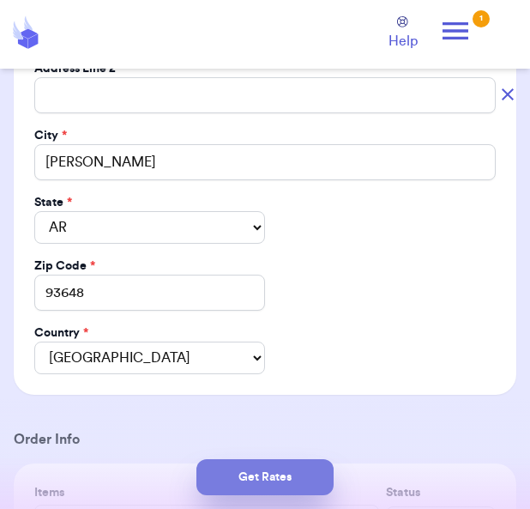
click at [276, 459] on button "Get Rates" at bounding box center [265, 477] width 137 height 36
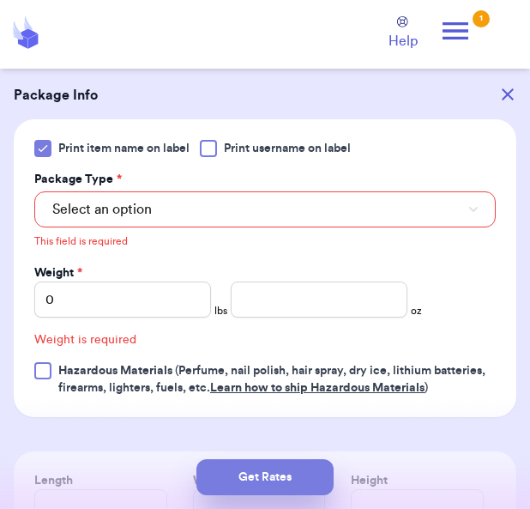
scroll to position [661, 0]
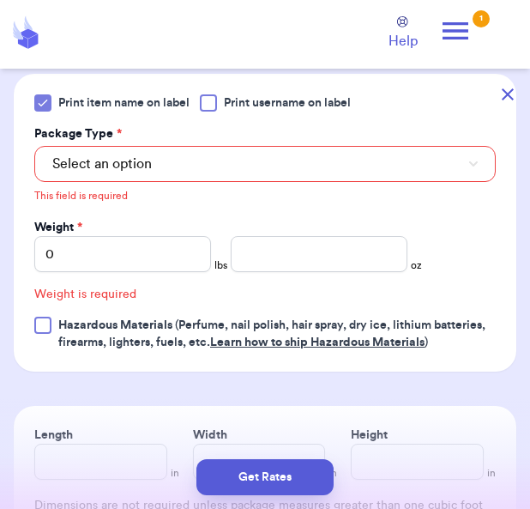
click at [239, 164] on button "Select an option" at bounding box center [265, 164] width 462 height 36
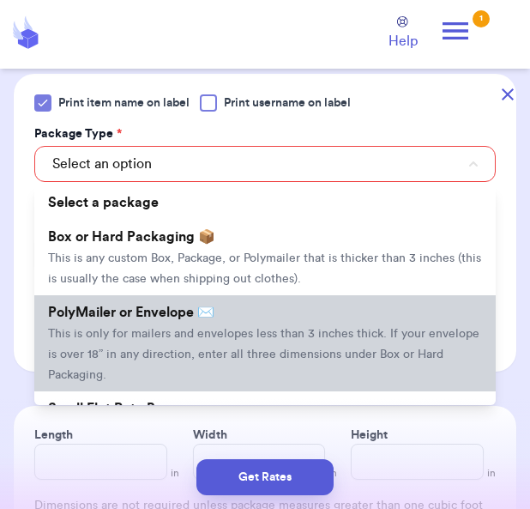
click at [245, 336] on span "This is only for mailers and envelopes less than 3 inches thick. If your envelo…" at bounding box center [264, 354] width 432 height 53
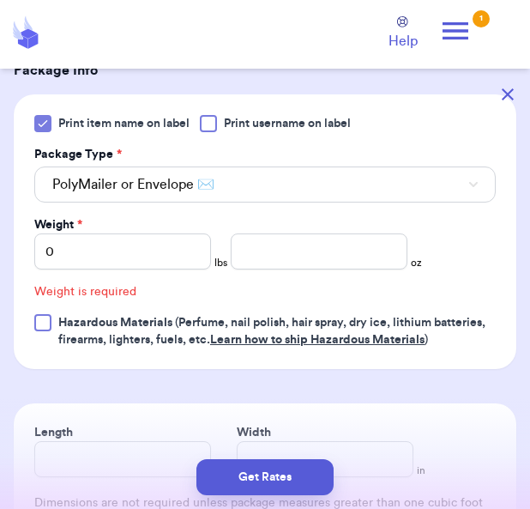
scroll to position [638, 0]
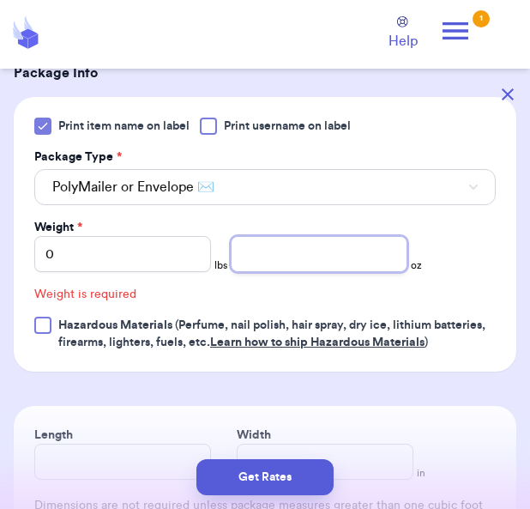
click at [245, 256] on input "number" at bounding box center [319, 254] width 177 height 36
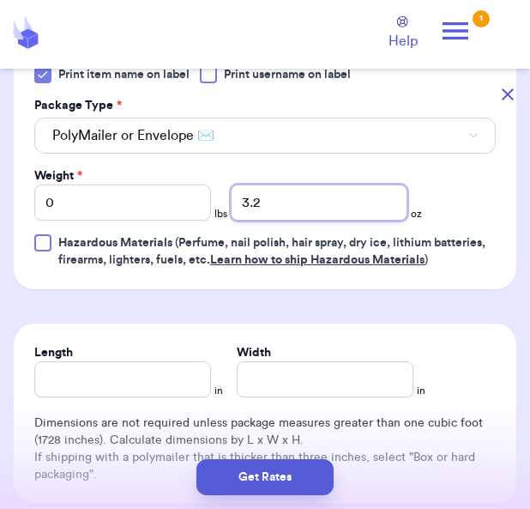
scroll to position [715, 0]
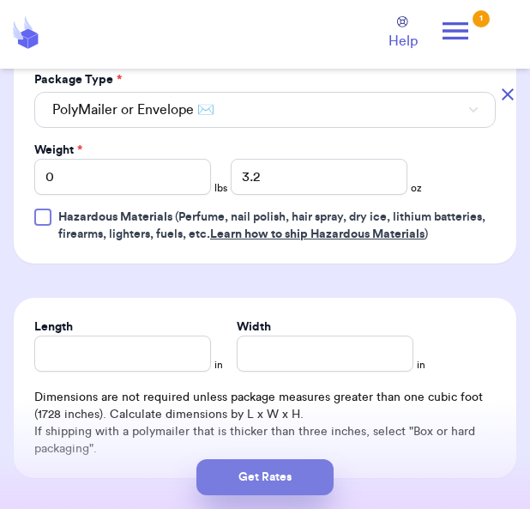
click at [251, 459] on button "Get Rates" at bounding box center [265, 477] width 137 height 36
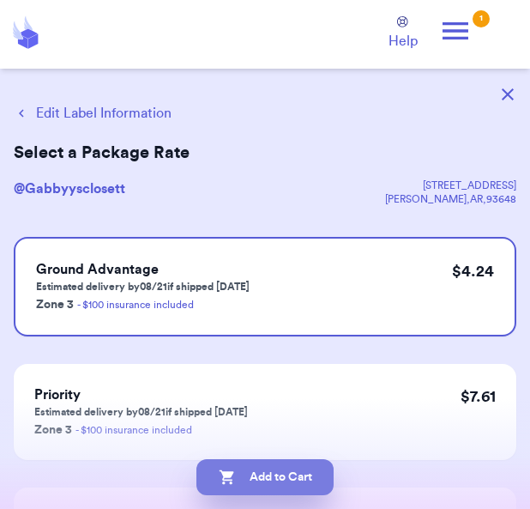
click at [261, 464] on button "Add to Cart" at bounding box center [265, 477] width 137 height 36
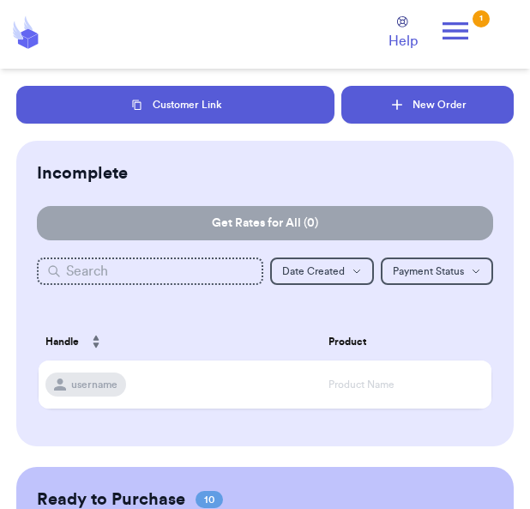
click at [456, 114] on button "New Order" at bounding box center [428, 105] width 173 height 38
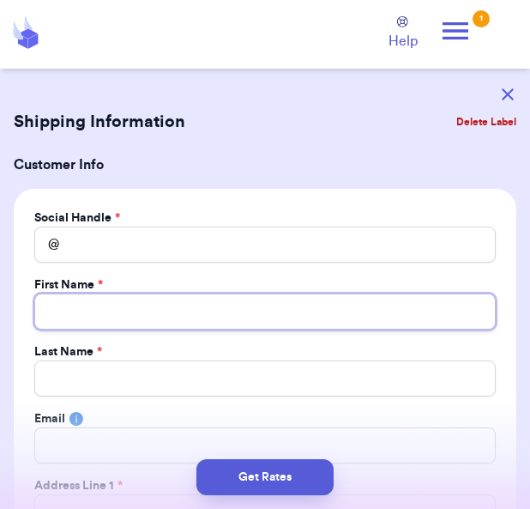
click at [251, 313] on input "Total Amount Paid" at bounding box center [265, 312] width 462 height 36
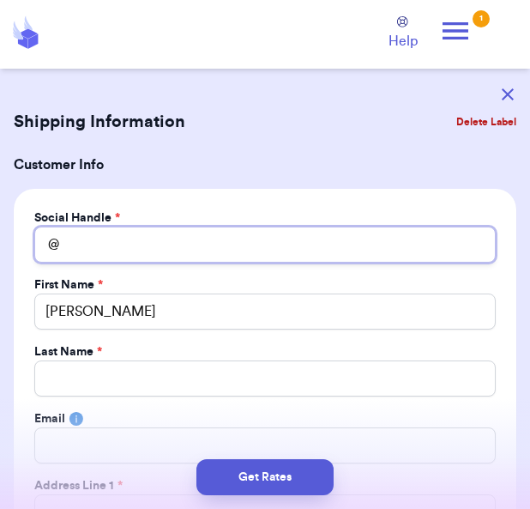
click at [227, 249] on input "Total Amount Paid" at bounding box center [265, 245] width 462 height 36
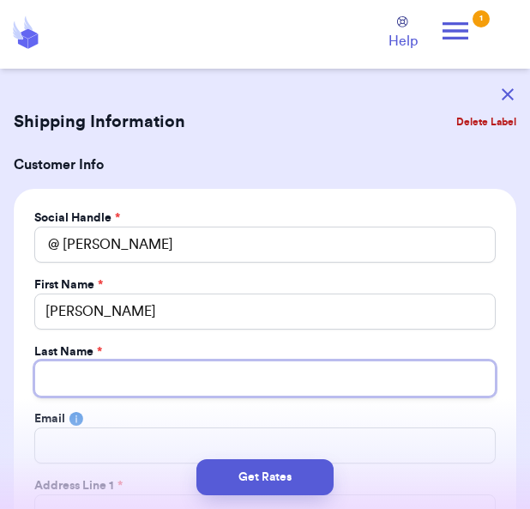
click at [167, 382] on input "Total Amount Paid" at bounding box center [265, 378] width 462 height 36
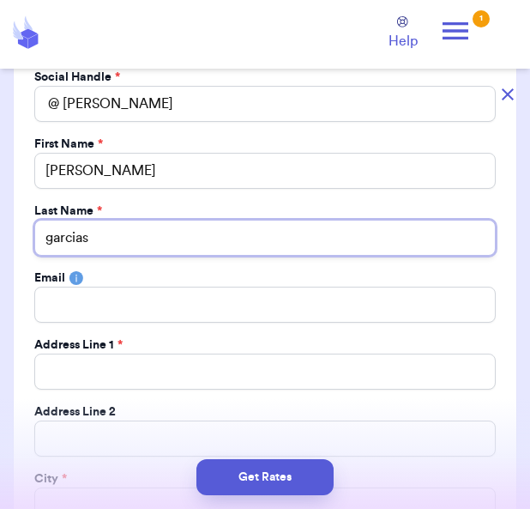
scroll to position [186, 0]
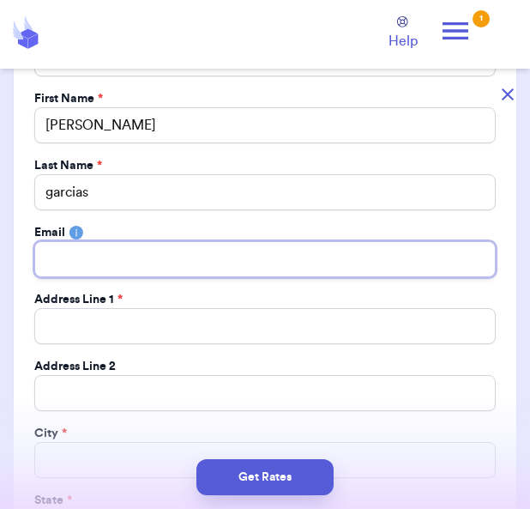
click at [136, 263] on input "Total Amount Paid" at bounding box center [265, 259] width 462 height 36
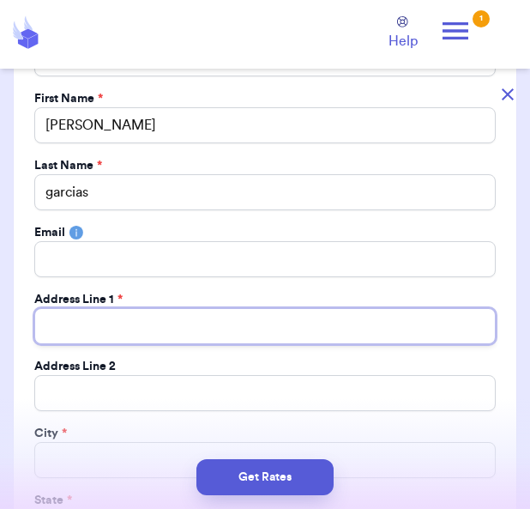
click at [197, 332] on input "Total Amount Paid" at bounding box center [265, 326] width 462 height 36
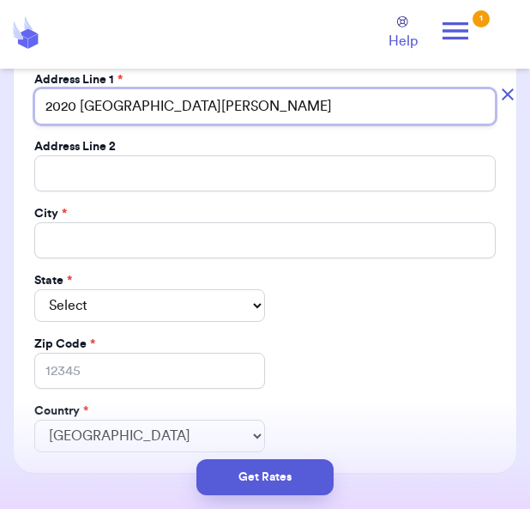
scroll to position [405, 0]
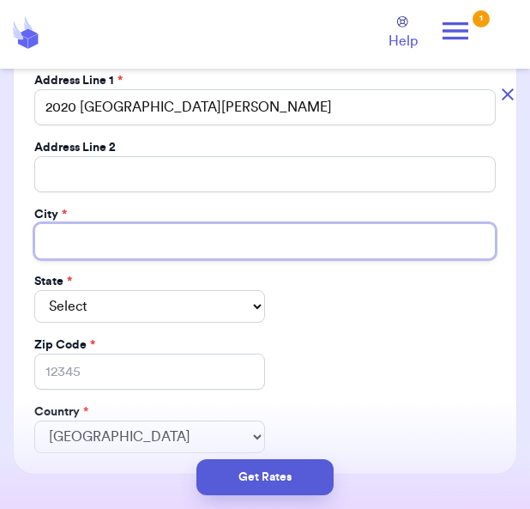
click at [160, 247] on input "Total Amount Paid" at bounding box center [265, 241] width 462 height 36
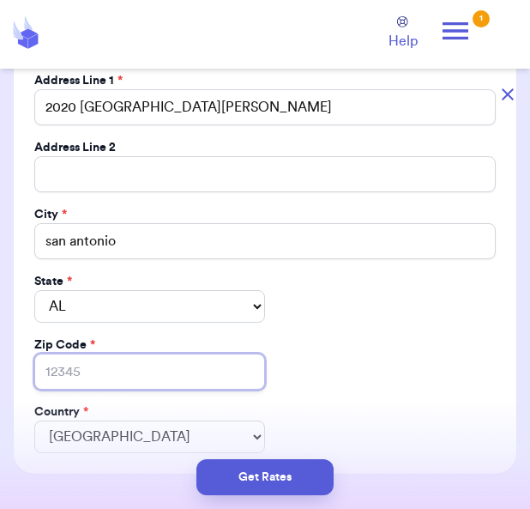
click at [91, 360] on input "Zip Code *" at bounding box center [149, 372] width 231 height 36
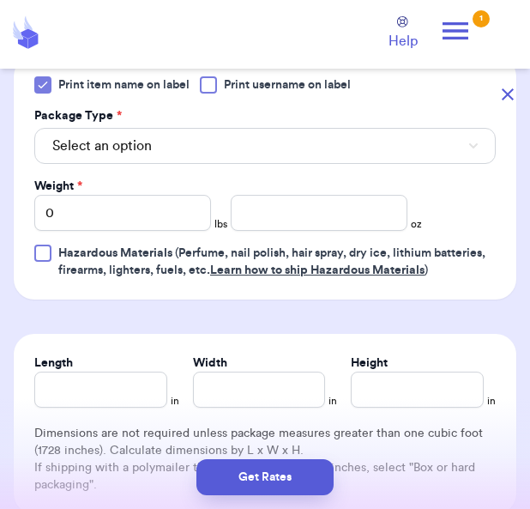
scroll to position [1181, 0]
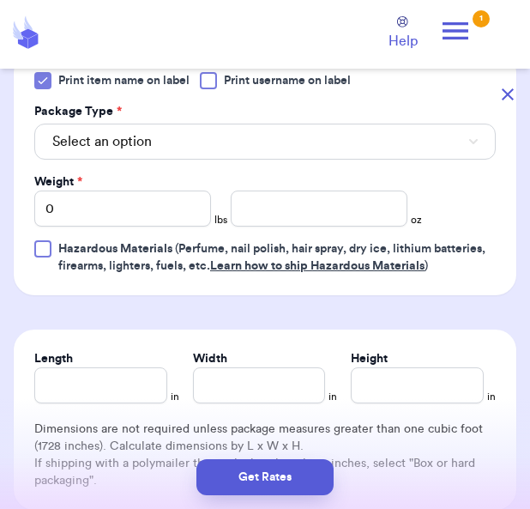
click at [233, 139] on button "Select an option" at bounding box center [265, 142] width 462 height 36
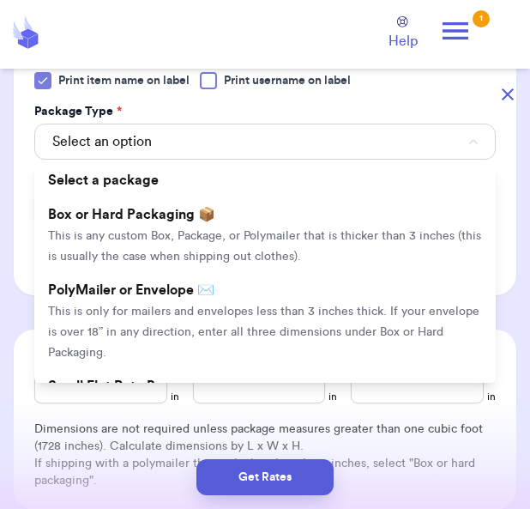
click at [189, 306] on span "This is only for mailers and envelopes less than 3 inches thick. If your envelo…" at bounding box center [264, 332] width 432 height 53
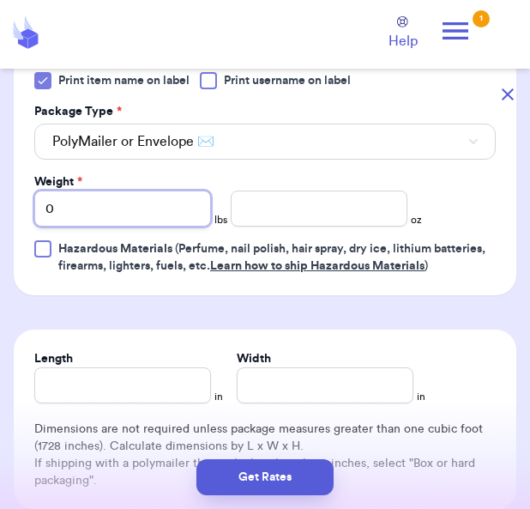
click at [187, 197] on input "0" at bounding box center [122, 209] width 177 height 36
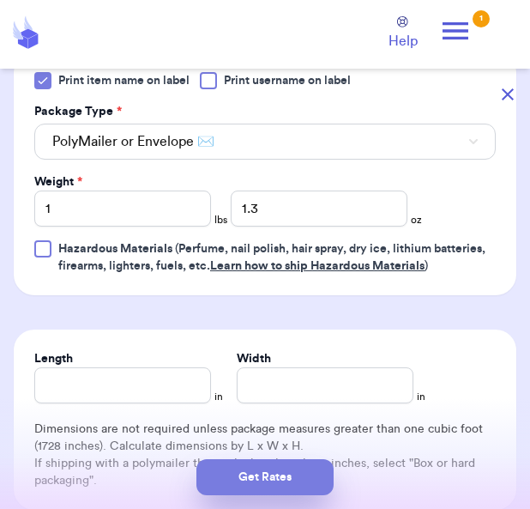
click at [270, 459] on button "Get Rates" at bounding box center [265, 477] width 137 height 36
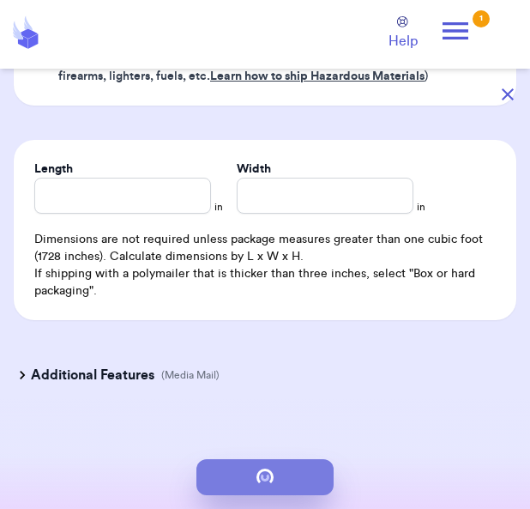
scroll to position [0, 0]
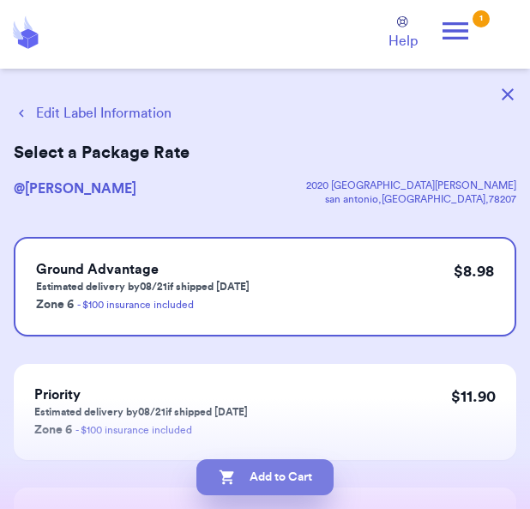
click at [271, 463] on button "Add to Cart" at bounding box center [265, 477] width 137 height 36
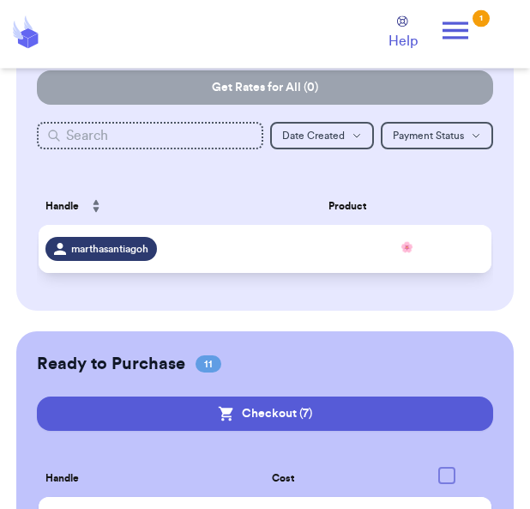
scroll to position [136, 0]
click at [425, 254] on span "🌸" at bounding box center [407, 247] width 156 height 14
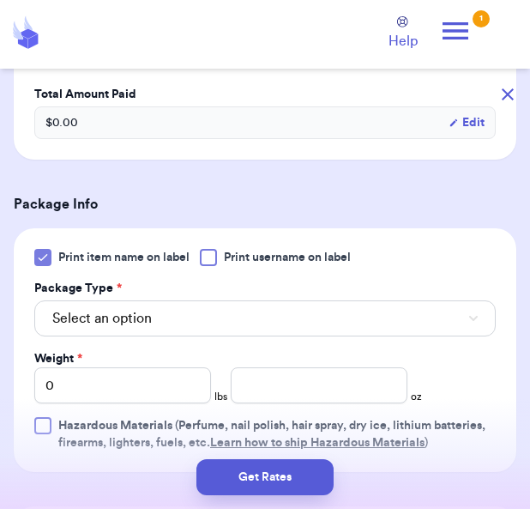
scroll to position [520, 0]
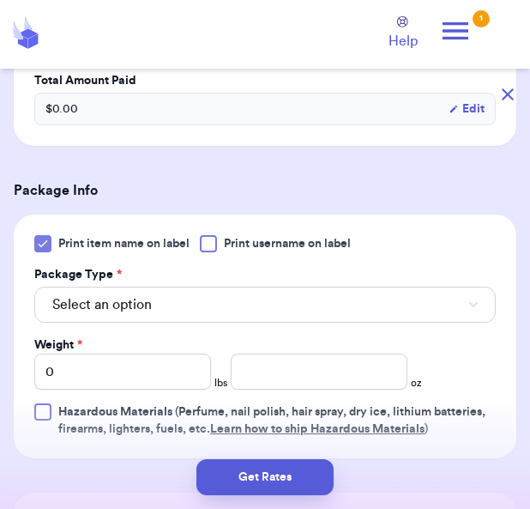
click at [342, 302] on button "Select an option" at bounding box center [265, 305] width 462 height 36
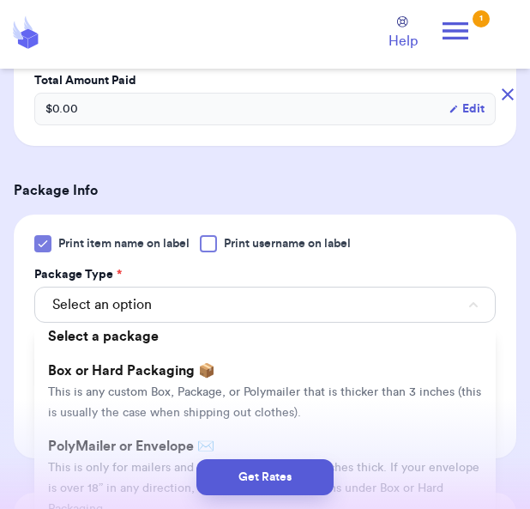
scroll to position [4, 0]
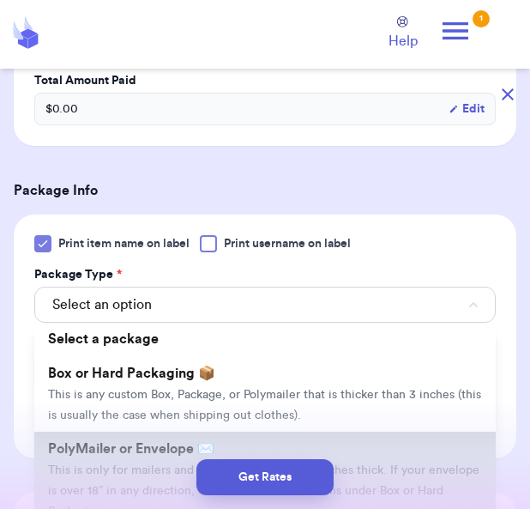
click at [133, 478] on li "PolyMailer or Envelope ✉️ This is only for mailers and envelopes less than 3 in…" at bounding box center [265, 480] width 462 height 96
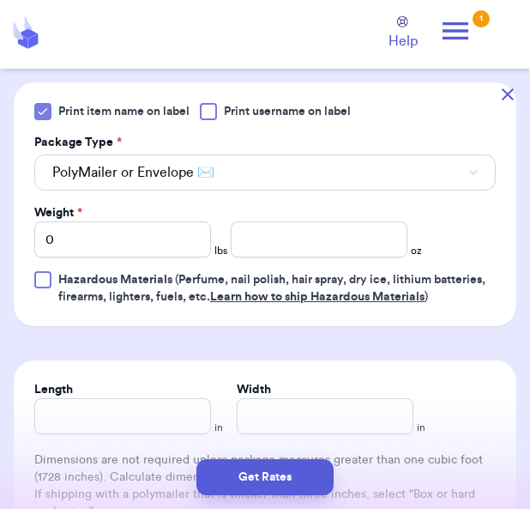
scroll to position [672, 0]
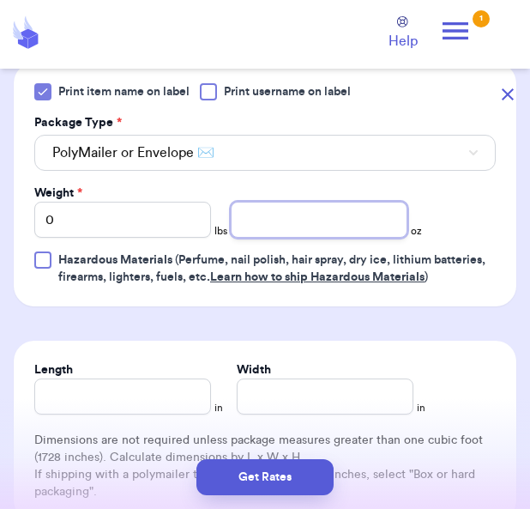
click at [278, 224] on input "number" at bounding box center [319, 220] width 177 height 36
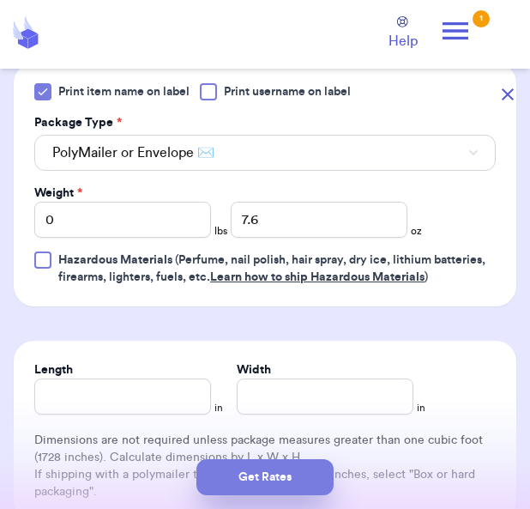
click at [279, 495] on button "Get Rates" at bounding box center [265, 477] width 137 height 36
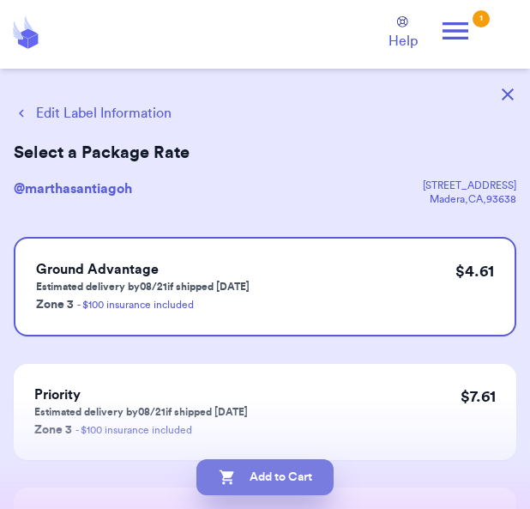
click at [282, 495] on button "Add to Cart" at bounding box center [265, 477] width 137 height 36
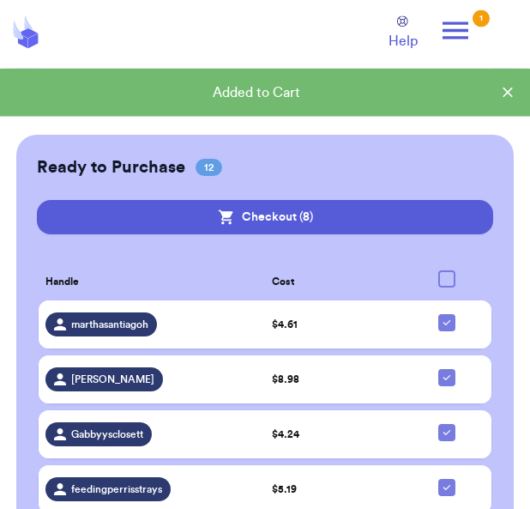
scroll to position [332, 0]
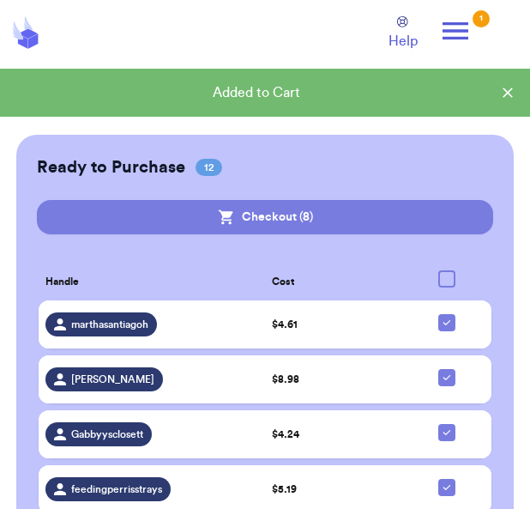
click at [357, 217] on button "Checkout ( 8 )" at bounding box center [265, 217] width 457 height 34
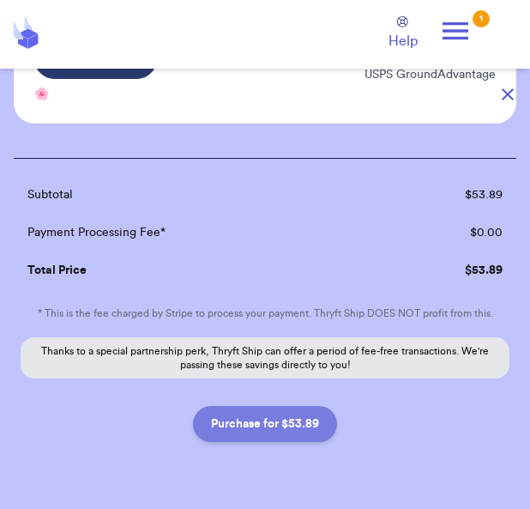
scroll to position [958, 0]
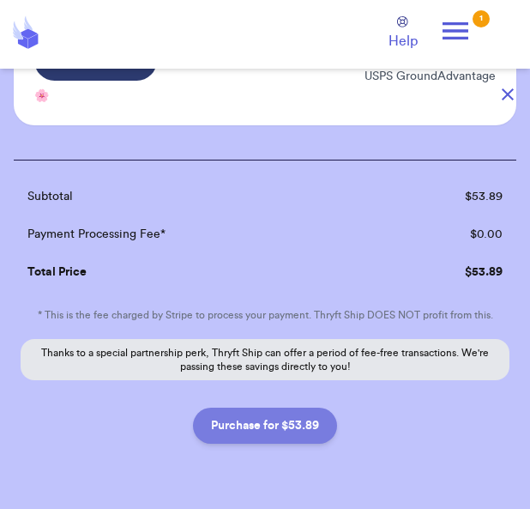
click at [274, 428] on button "Purchase for $53.89" at bounding box center [265, 426] width 144 height 36
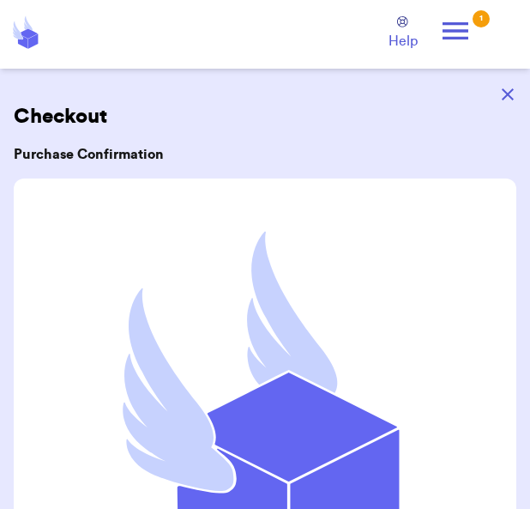
scroll to position [0, 0]
click at [497, 88] on button "button" at bounding box center [508, 95] width 38 height 38
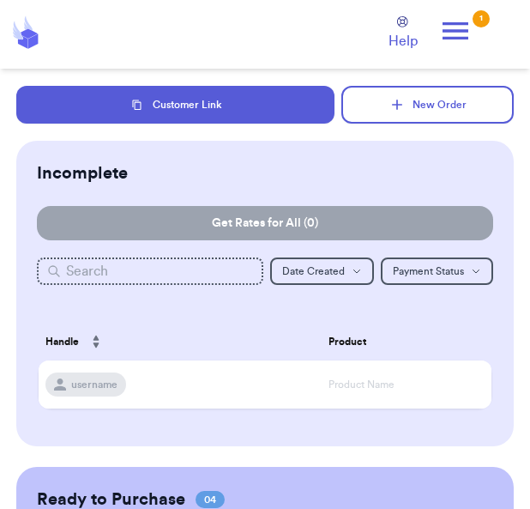
click at [461, 33] on icon at bounding box center [456, 31] width 34 height 34
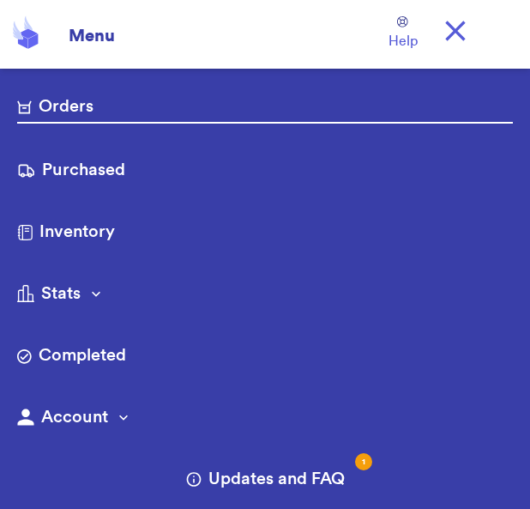
click at [121, 171] on link "Purchased" at bounding box center [265, 171] width 496 height 27
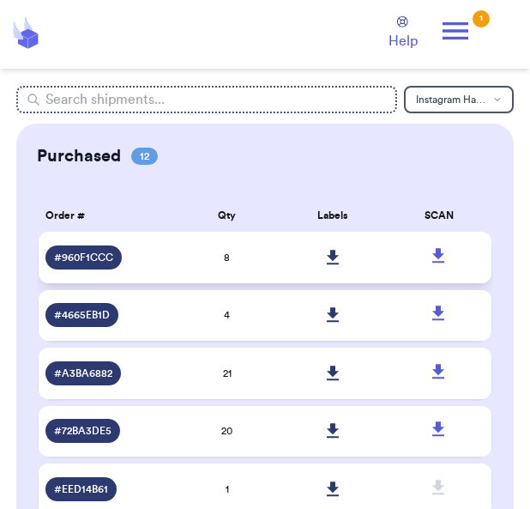
click at [330, 265] on icon at bounding box center [333, 257] width 13 height 15
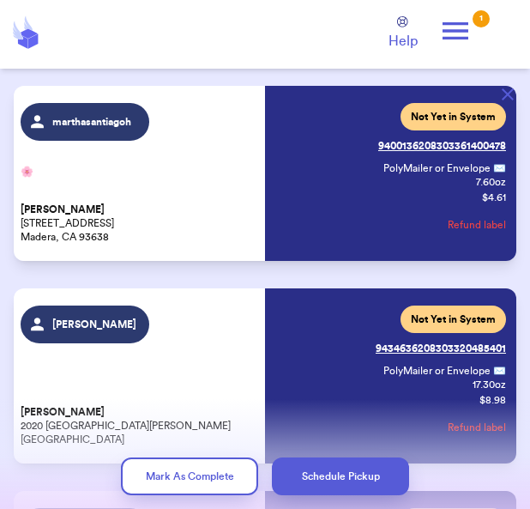
scroll to position [95, 0]
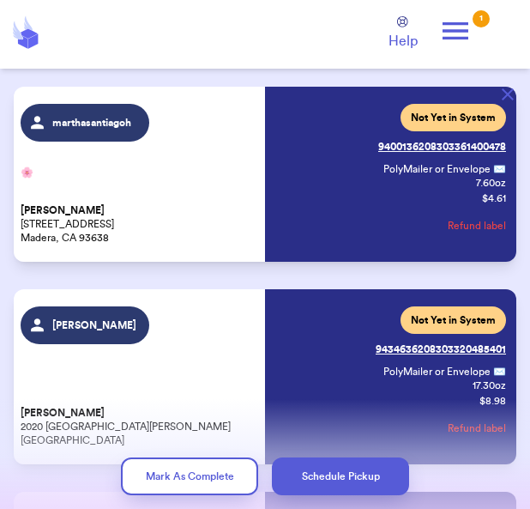
click at [506, 94] on icon "button" at bounding box center [508, 94] width 12 height 12
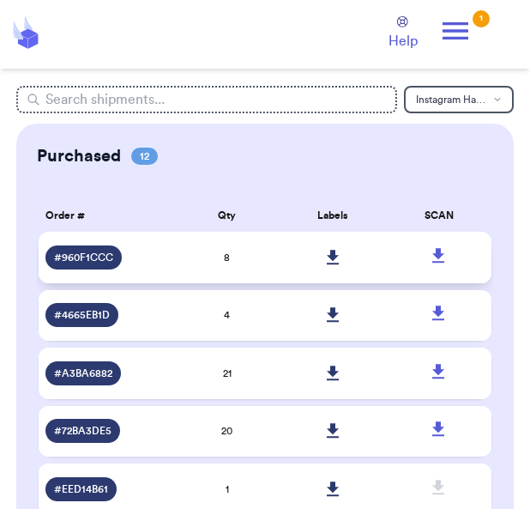
click at [333, 263] on icon at bounding box center [333, 257] width 12 height 15
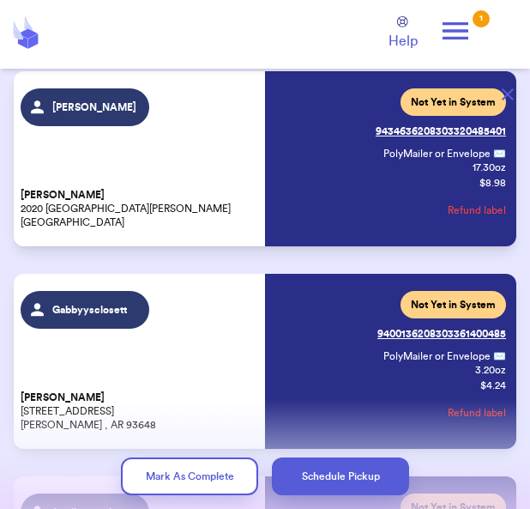
scroll to position [324, 0]
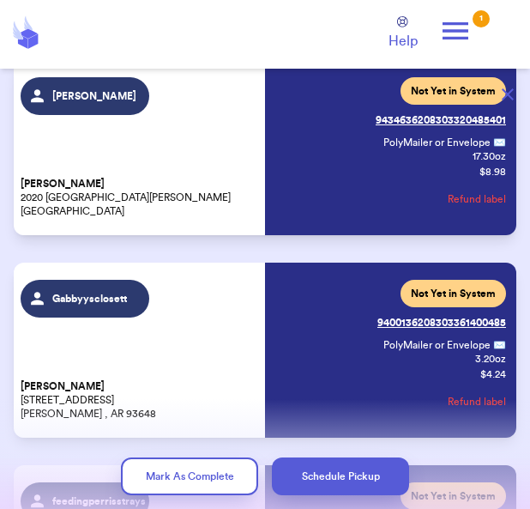
click at [510, 100] on icon "button" at bounding box center [508, 94] width 12 height 12
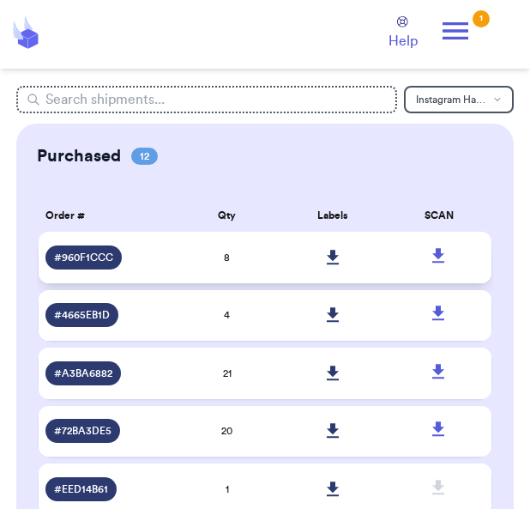
click at [336, 265] on icon at bounding box center [333, 257] width 13 height 15
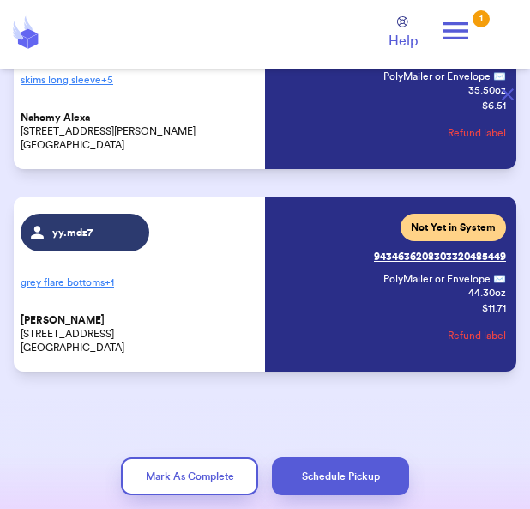
scroll to position [1403, 0]
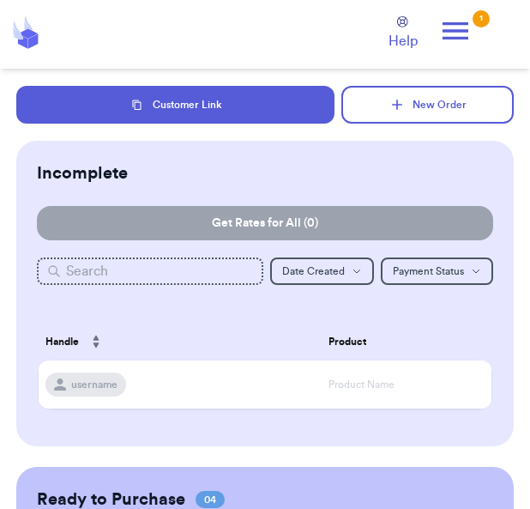
click at [459, 34] on icon at bounding box center [456, 31] width 34 height 34
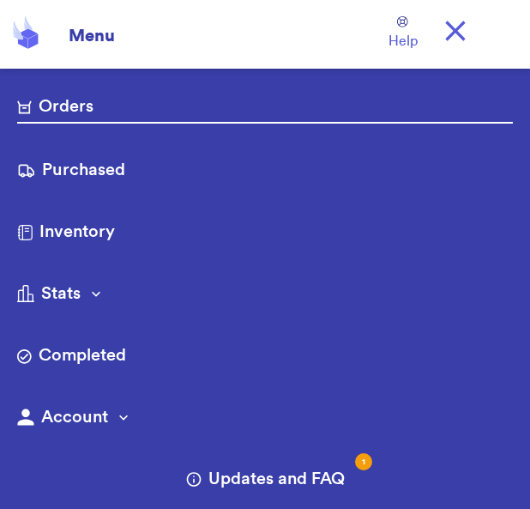
click at [121, 174] on link "Purchased" at bounding box center [265, 171] width 496 height 27
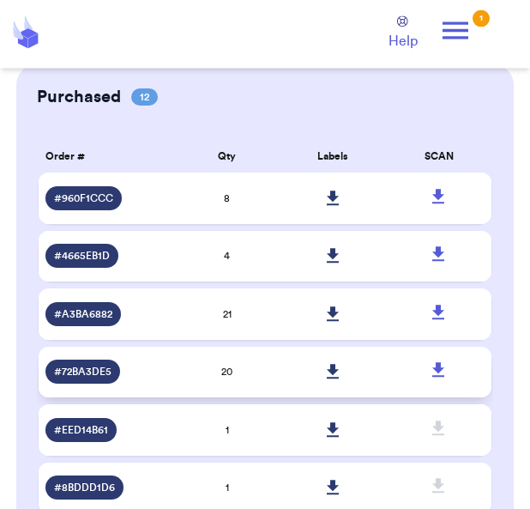
scroll to position [64, 0]
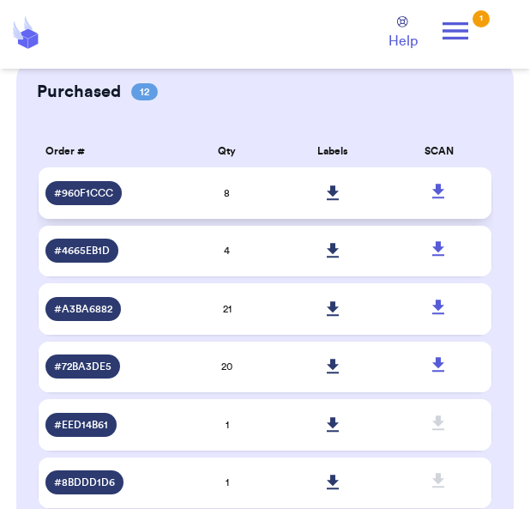
click at [336, 201] on icon at bounding box center [333, 192] width 13 height 15
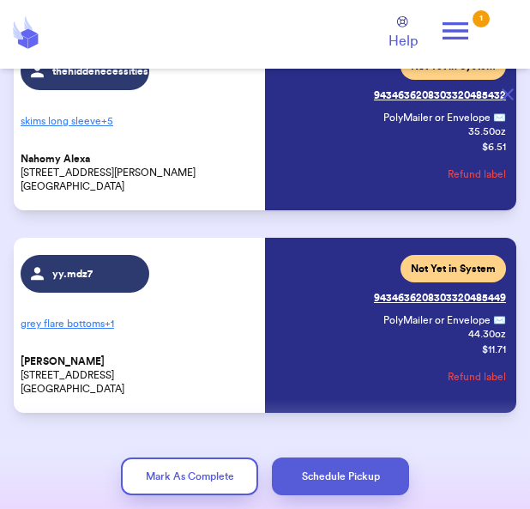
scroll to position [1373, 0]
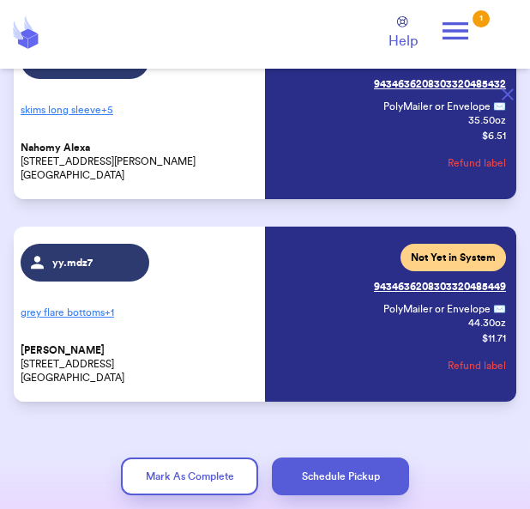
click at [331, 330] on div "Current Status: Not Yet in System Tracking: 9434636208303320485449 PolyMailer o…" at bounding box center [388, 314] width 236 height 141
click at [442, 257] on span "Not Yet in System" at bounding box center [453, 258] width 85 height 14
click at [421, 351] on div "Current Status: Not Yet in System Tracking: 9434636208303320485449 PolyMailer o…" at bounding box center [440, 314] width 132 height 141
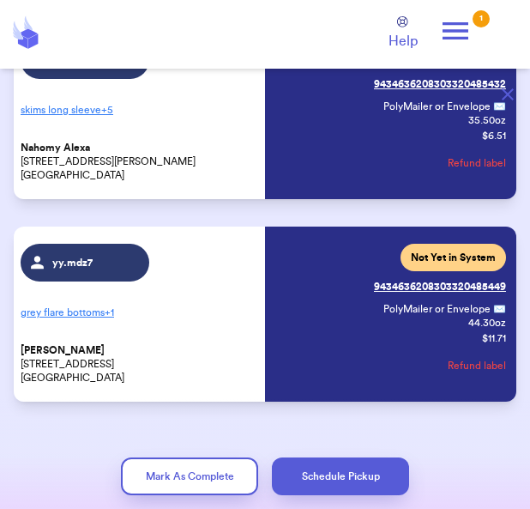
click at [421, 351] on div "Current Status: Not Yet in System Tracking: 9434636208303320485449 PolyMailer o…" at bounding box center [440, 314] width 132 height 141
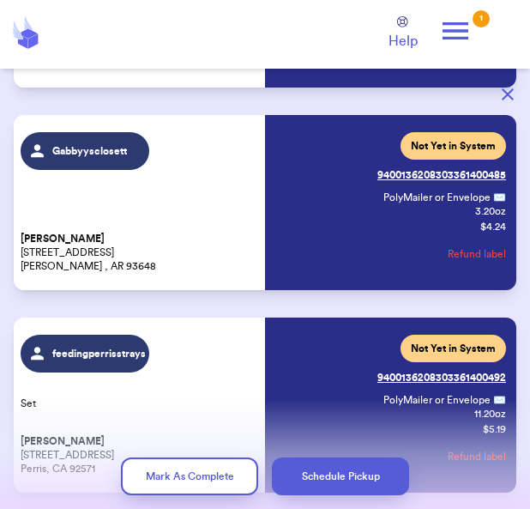
scroll to position [469, 0]
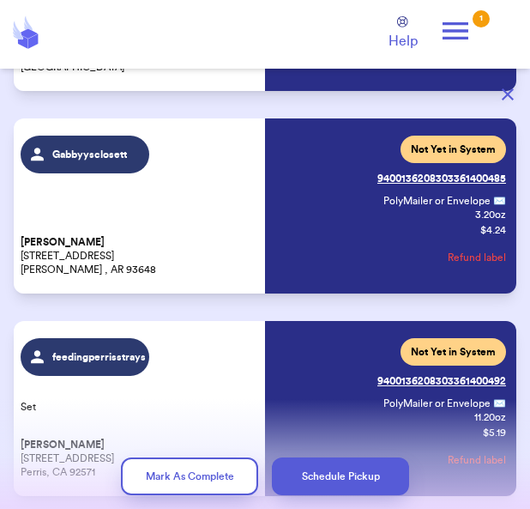
click at [50, 177] on div "Gabbyysclosett gabbby cendejas Po Box 393 Parlier Ca 93648 Parlier , AR 93648" at bounding box center [139, 206] width 236 height 141
click at [69, 152] on span "Gabbyysclosett" at bounding box center [89, 155] width 75 height 14
click at [68, 152] on span "Gabbyysclosett" at bounding box center [89, 155] width 75 height 14
click at [72, 175] on div "Gabbyysclosett gabbby cendejas Po Box 393 Parlier Ca 93648 Parlier , AR 93648" at bounding box center [139, 206] width 236 height 141
click at [71, 175] on div "Gabbyysclosett gabbby cendejas Po Box 393 Parlier Ca 93648 Parlier , AR 93648" at bounding box center [139, 206] width 236 height 141
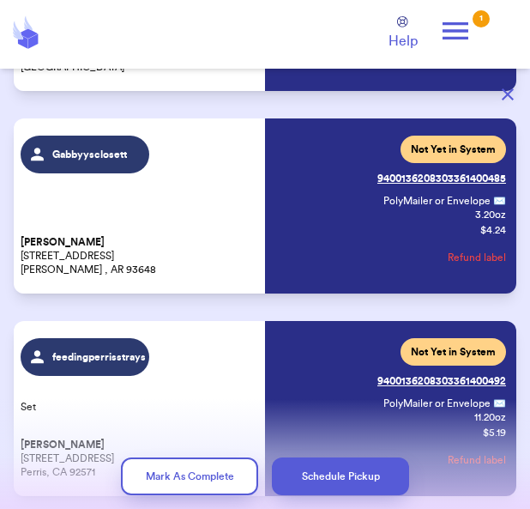
click at [73, 190] on div "Gabbyysclosett gabbby cendejas Po Box 393 Parlier Ca 93648 Parlier , AR 93648" at bounding box center [139, 206] width 236 height 141
